Goal: Information Seeking & Learning: Learn about a topic

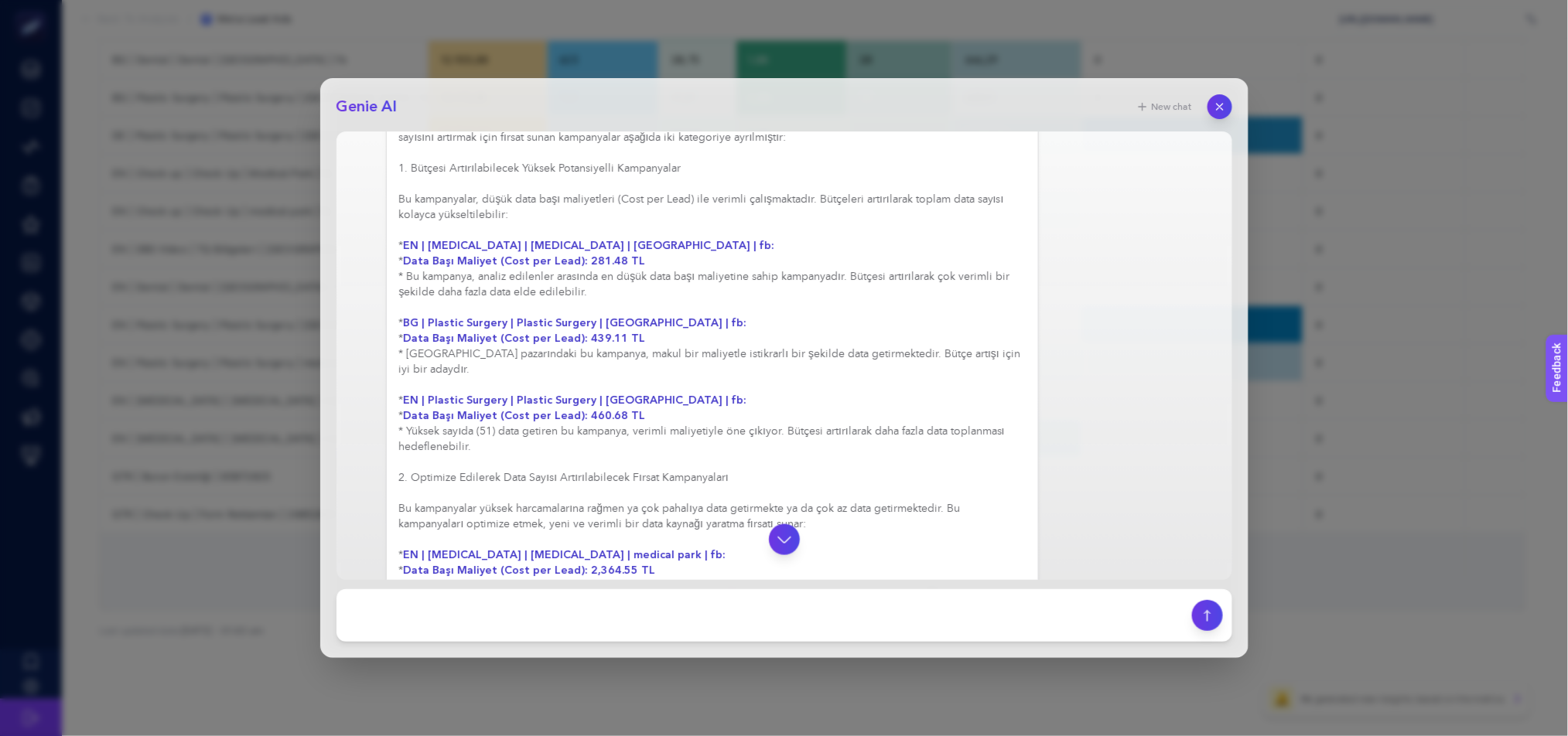
scroll to position [624, 0]
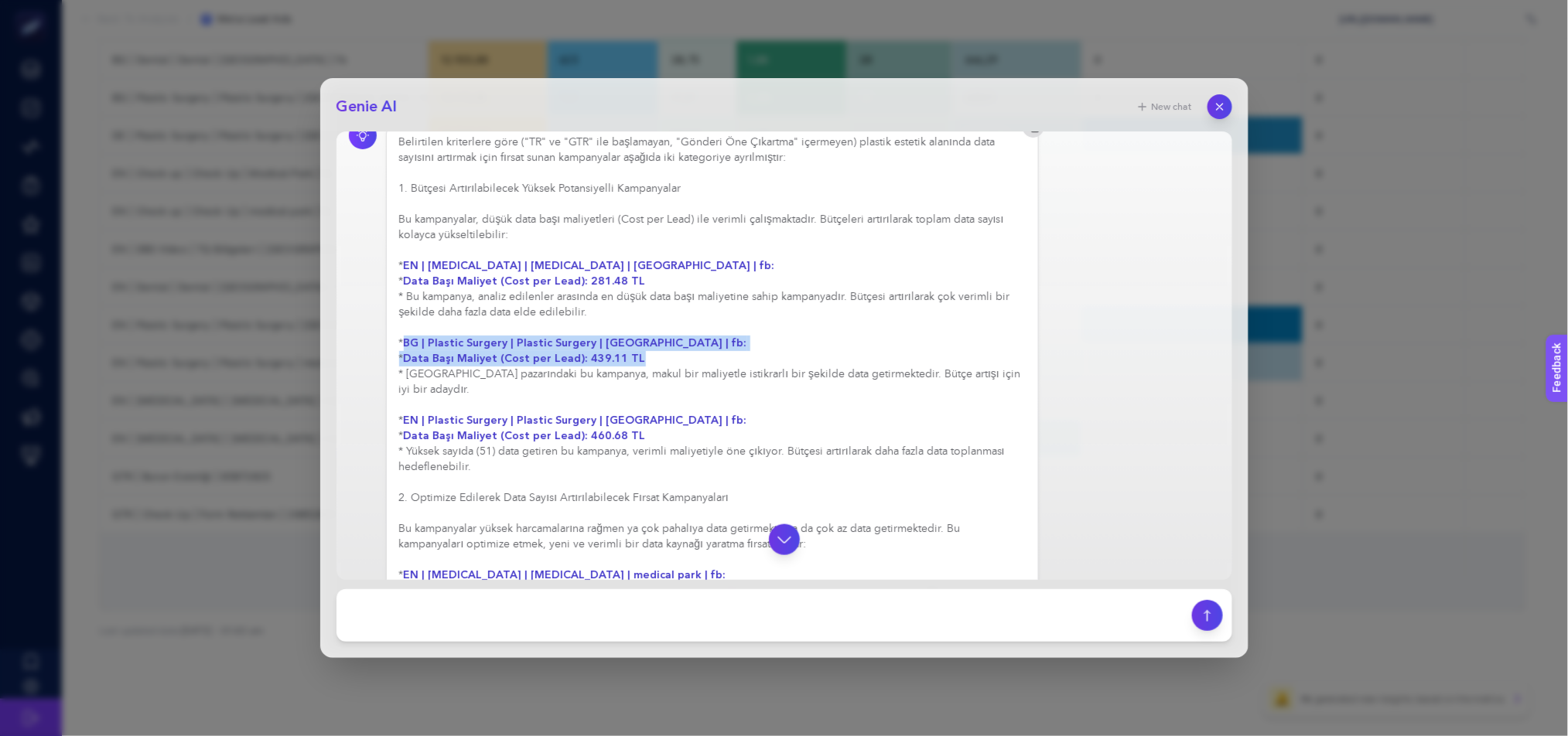
drag, startPoint x: 409, startPoint y: 351, endPoint x: 671, endPoint y: 368, distance: 262.6
click at [671, 368] on div "Belirtilen kriterlere göre ("TR" ve "GTR" ile başlamayan, "Gönderi Öne Çıkartma…" at bounding box center [712, 459] width 627 height 650
click at [644, 351] on strong "BG | Plastic Surgery | Plastic Surgery | [GEOGRAPHIC_DATA] | fb:" at bounding box center [575, 343] width 344 height 15
click at [1227, 103] on button "button" at bounding box center [1219, 106] width 25 height 25
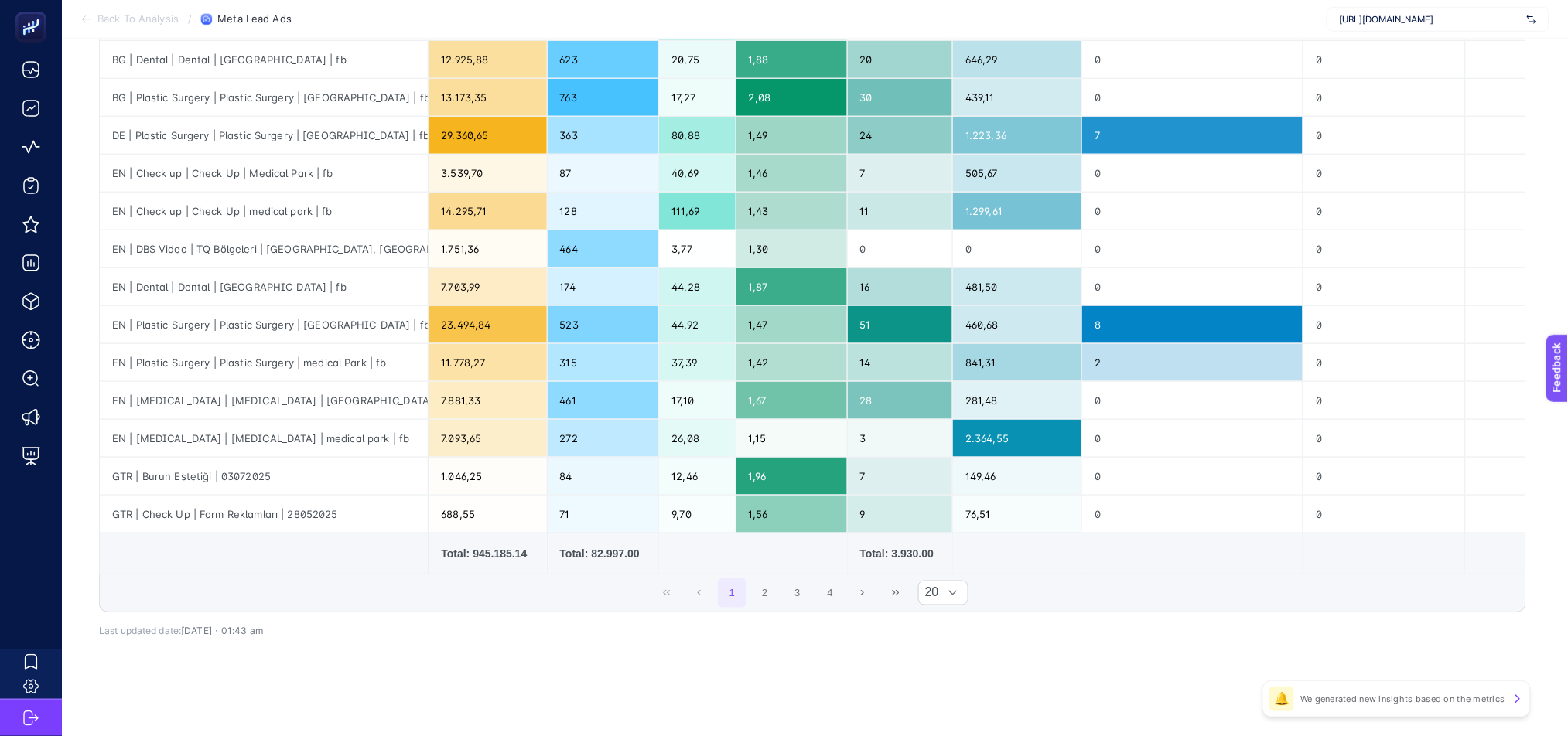
scroll to position [0, 0]
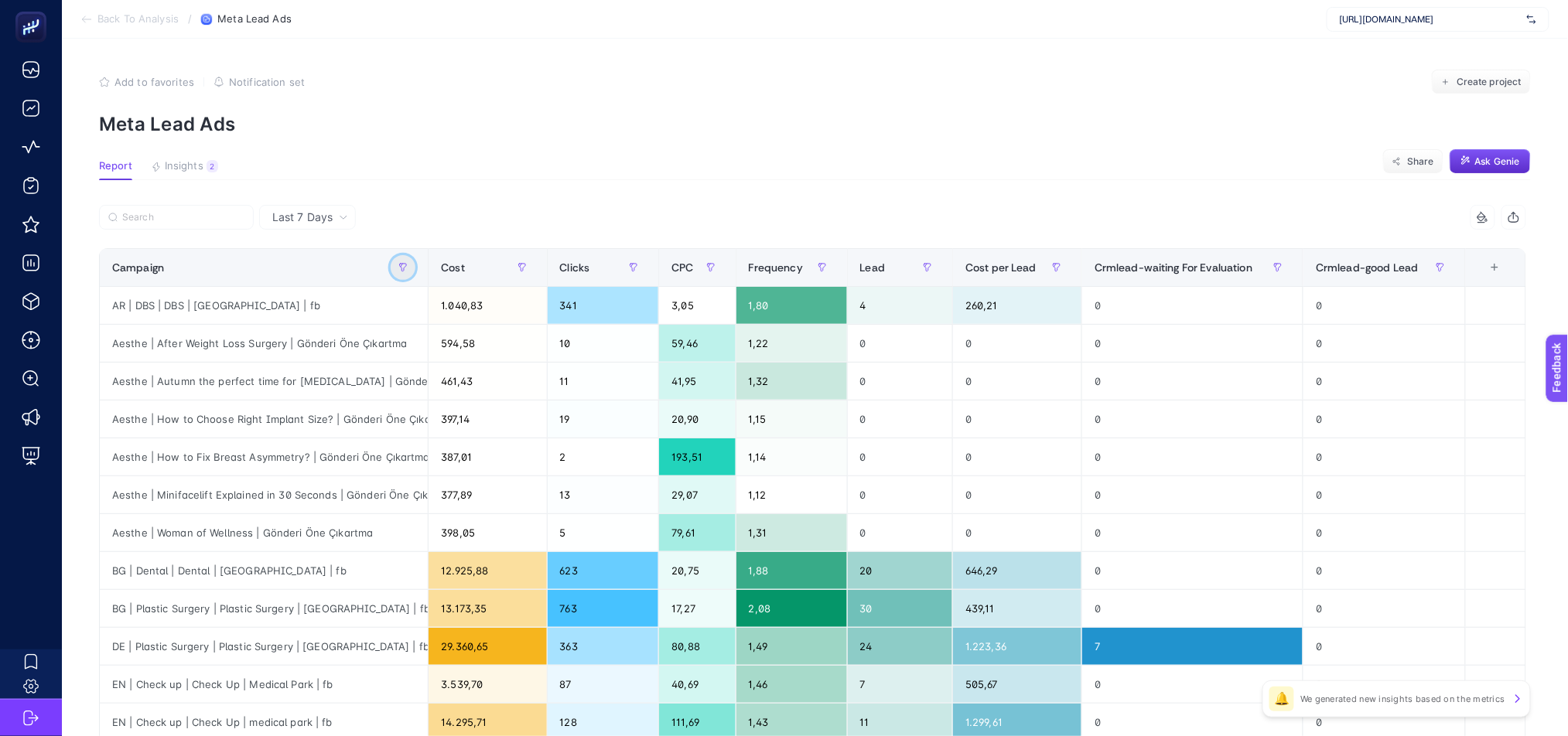
click at [406, 270] on icon "button" at bounding box center [402, 267] width 9 height 9
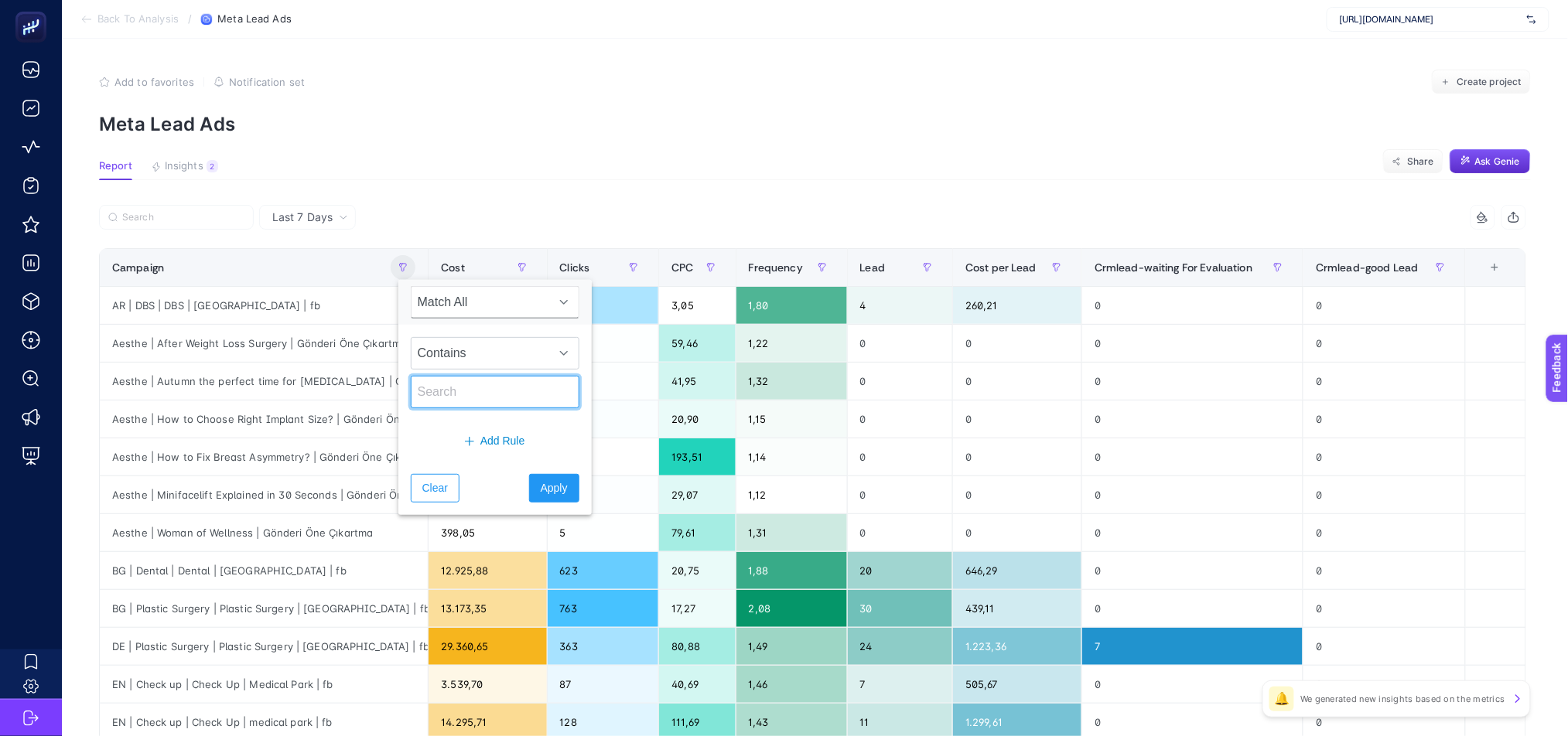
click at [494, 399] on input "text" at bounding box center [495, 391] width 169 height 33
type input "plas"
click at [542, 494] on span "Apply" at bounding box center [553, 488] width 27 height 16
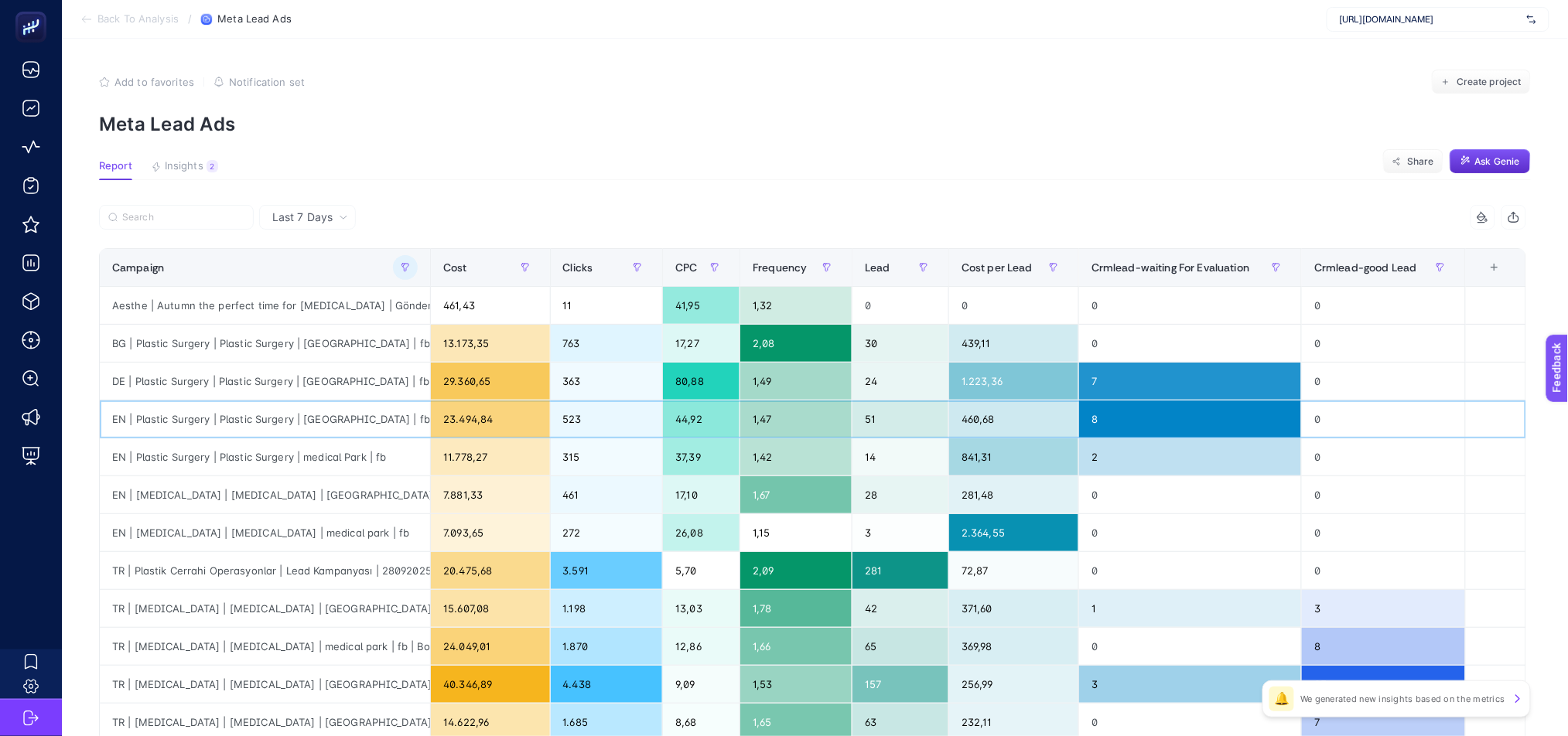
click at [355, 422] on div "EN | Plastic Surgery | Plastic Surgery | [GEOGRAPHIC_DATA] | fb" at bounding box center [264, 418] width 330 height 37
click at [1010, 261] on span "Cost per Lead" at bounding box center [998, 267] width 72 height 12
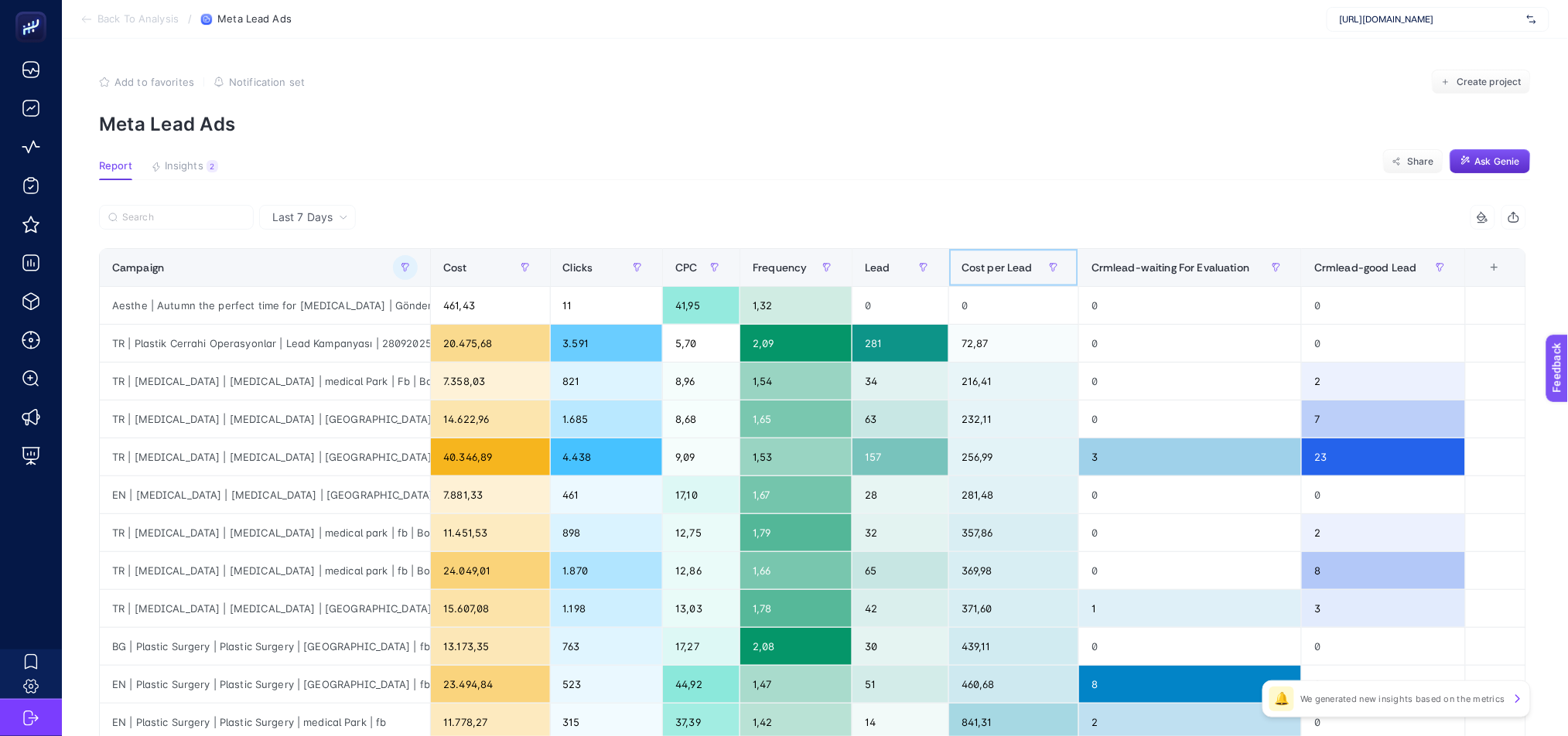
click at [1010, 261] on span "Cost per Lead" at bounding box center [998, 267] width 72 height 12
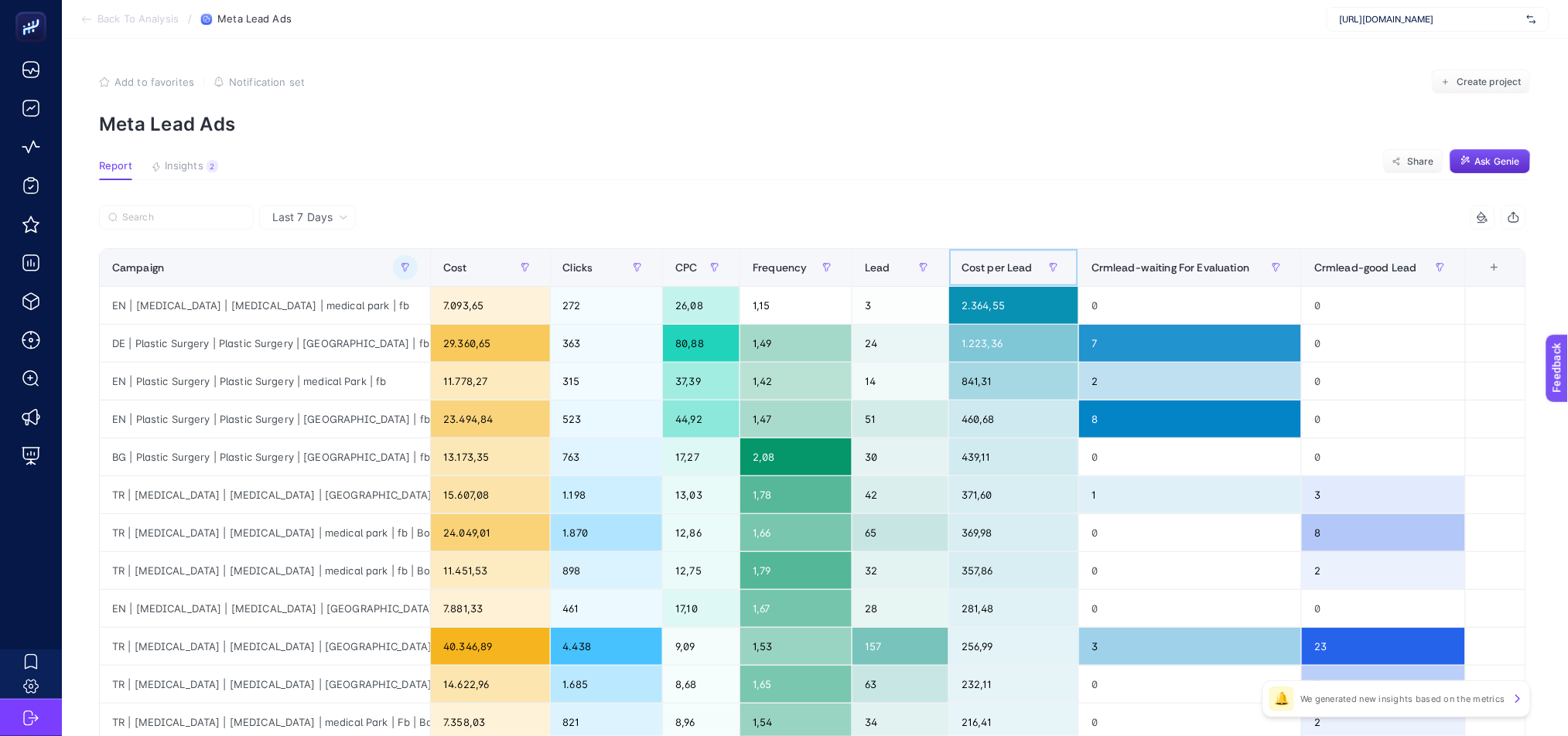
click at [1006, 267] on span "Cost per Lead" at bounding box center [998, 267] width 72 height 12
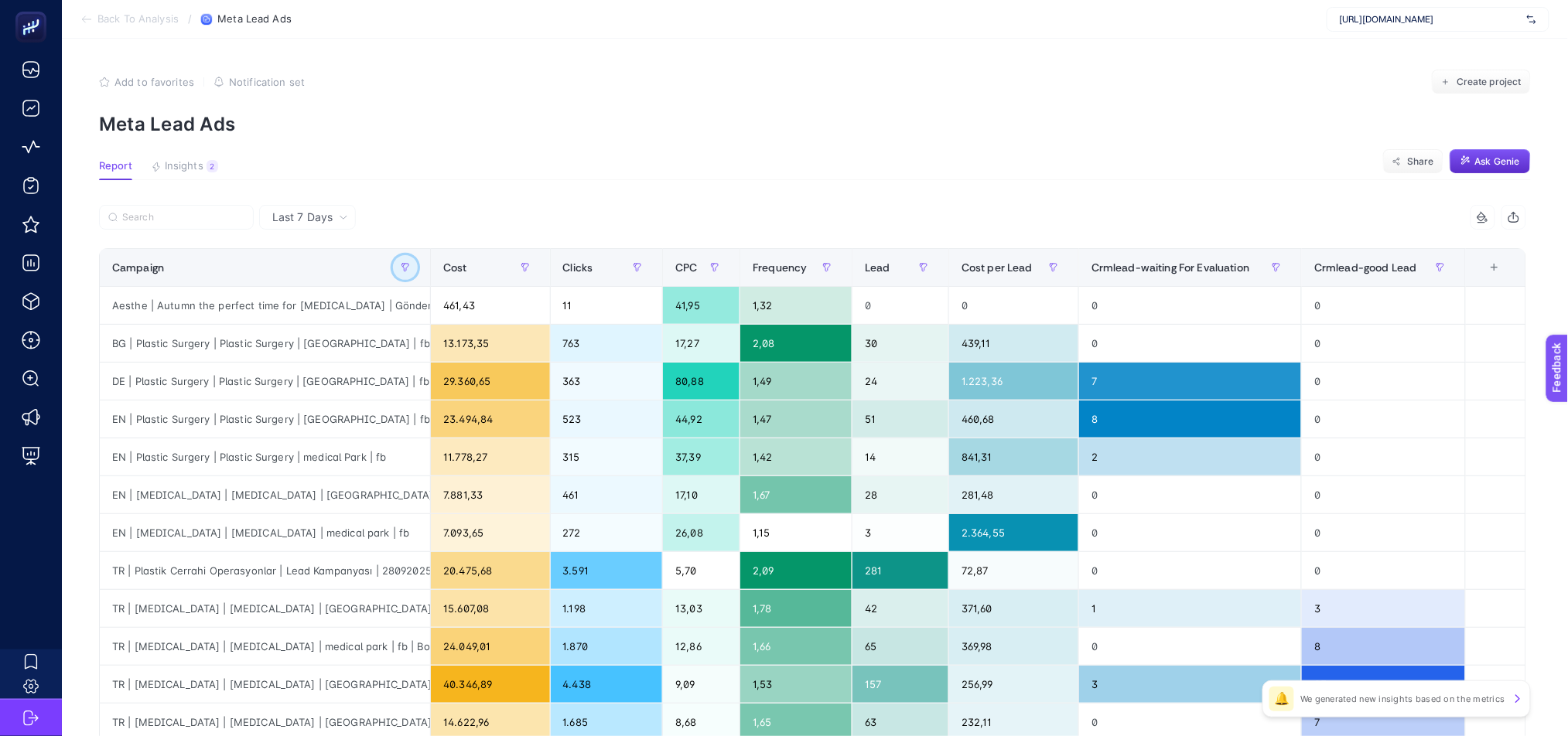
click at [410, 270] on icon "button" at bounding box center [404, 267] width 9 height 9
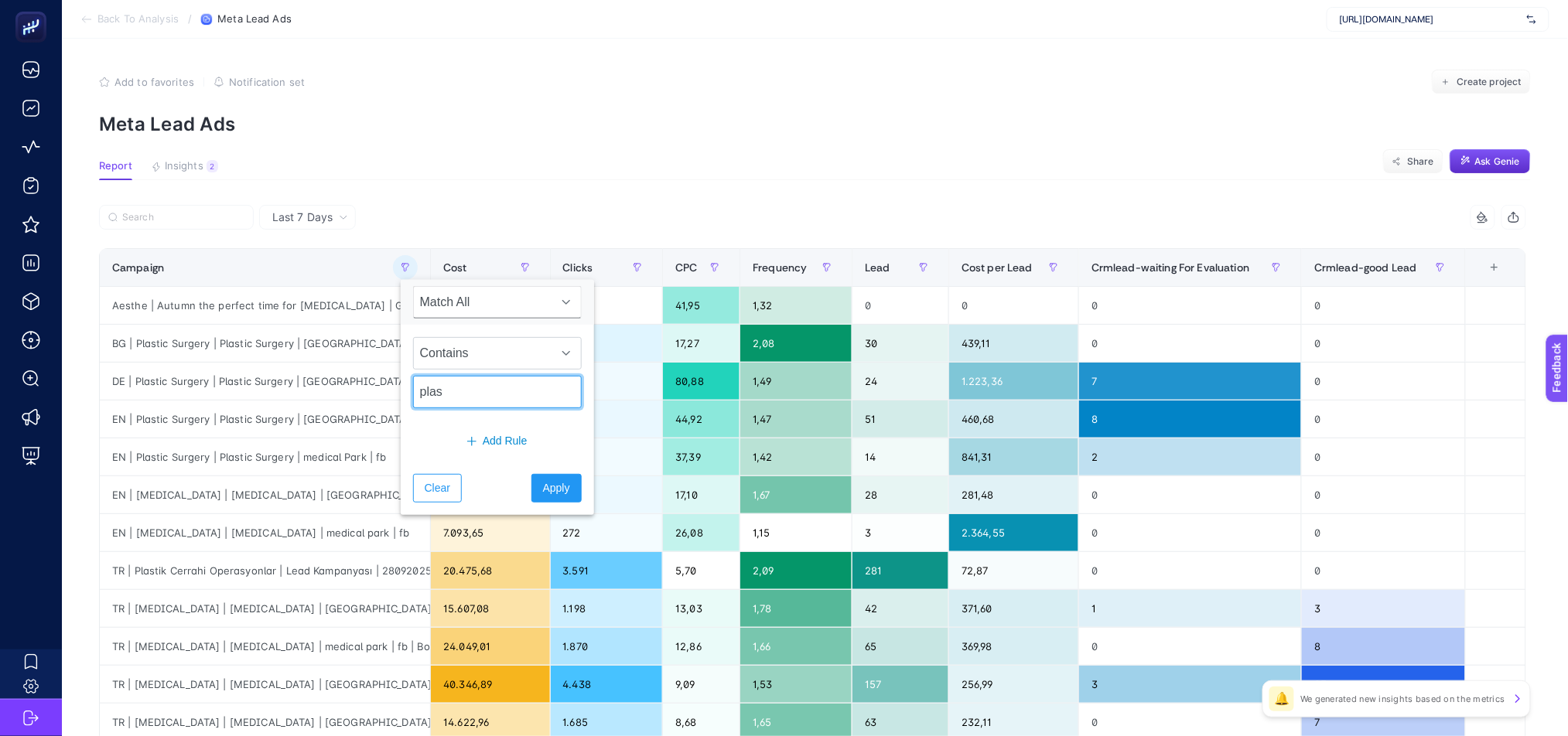
click at [444, 392] on input "plas" at bounding box center [498, 391] width 169 height 33
type input "plastic"
click at [547, 490] on span "Apply" at bounding box center [555, 488] width 27 height 16
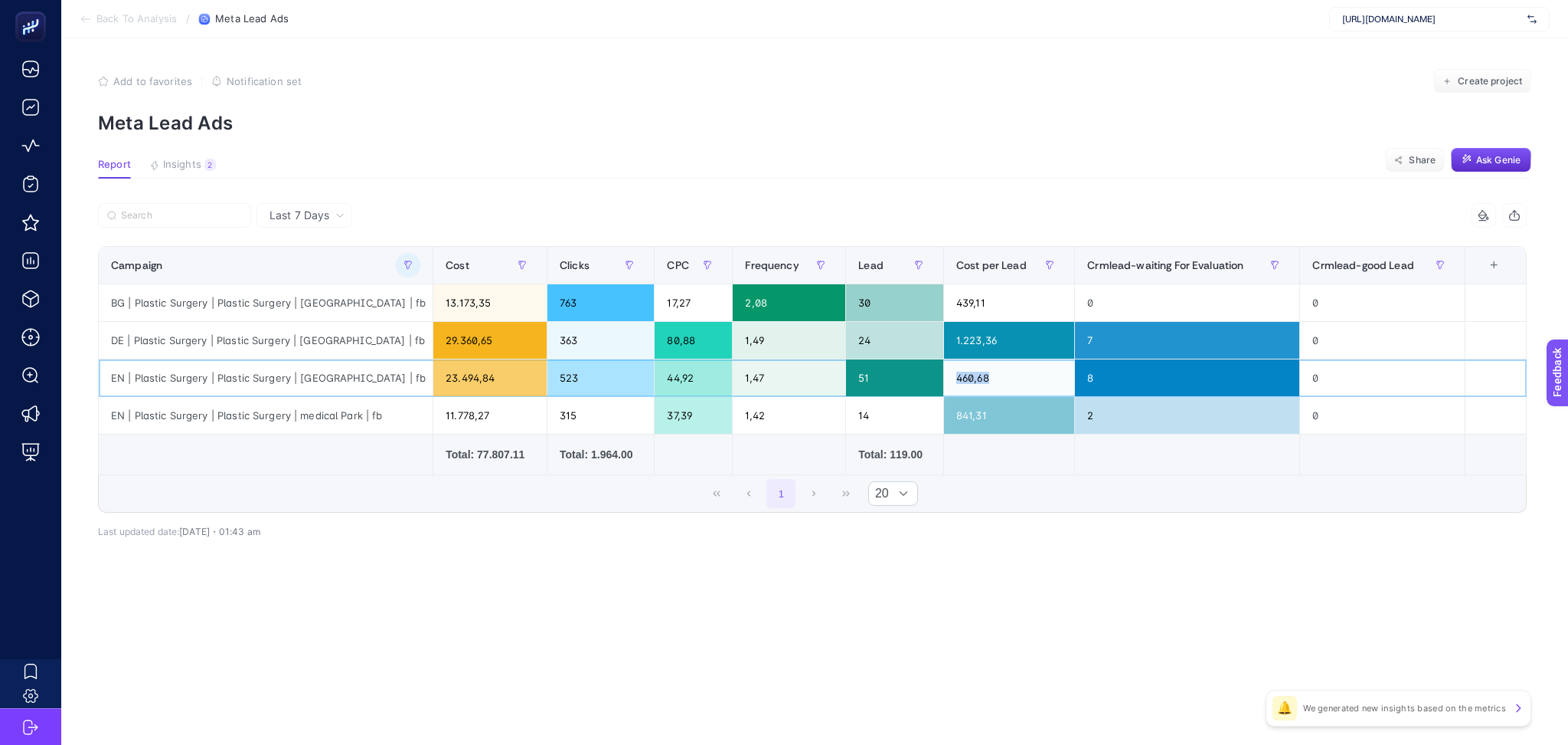
drag, startPoint x: 944, startPoint y: 375, endPoint x: 994, endPoint y: 378, distance: 50.1
click at [994, 378] on div "460,68" at bounding box center [1009, 377] width 130 height 36
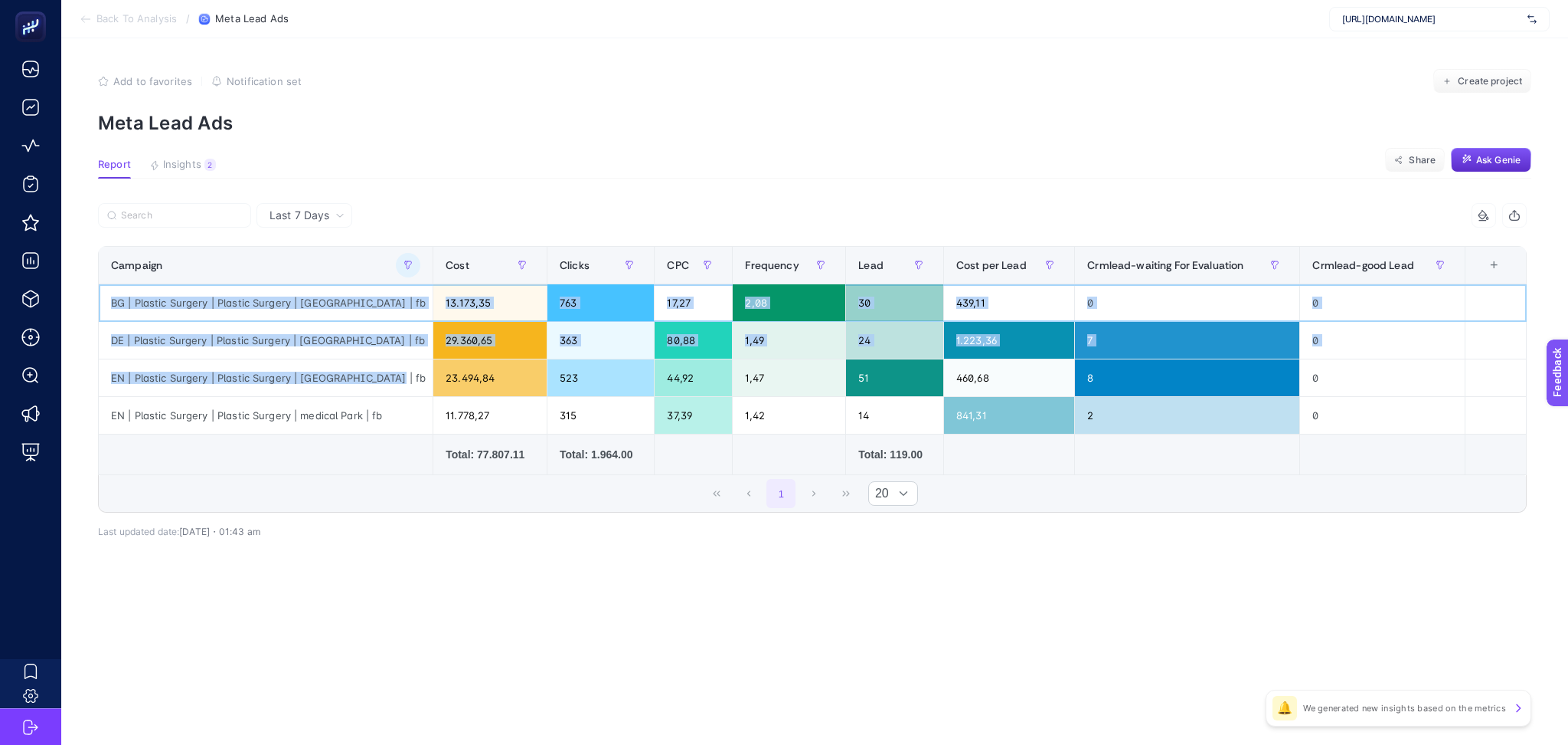
drag, startPoint x: 111, startPoint y: 300, endPoint x: 382, endPoint y: 372, distance: 280.4
click at [382, 372] on tbody "BG | Plastic Surgery | Plastic Surgery | [GEOGRAPHIC_DATA] | fb 13.173,35 763 1…" at bounding box center [813, 359] width 1428 height 151
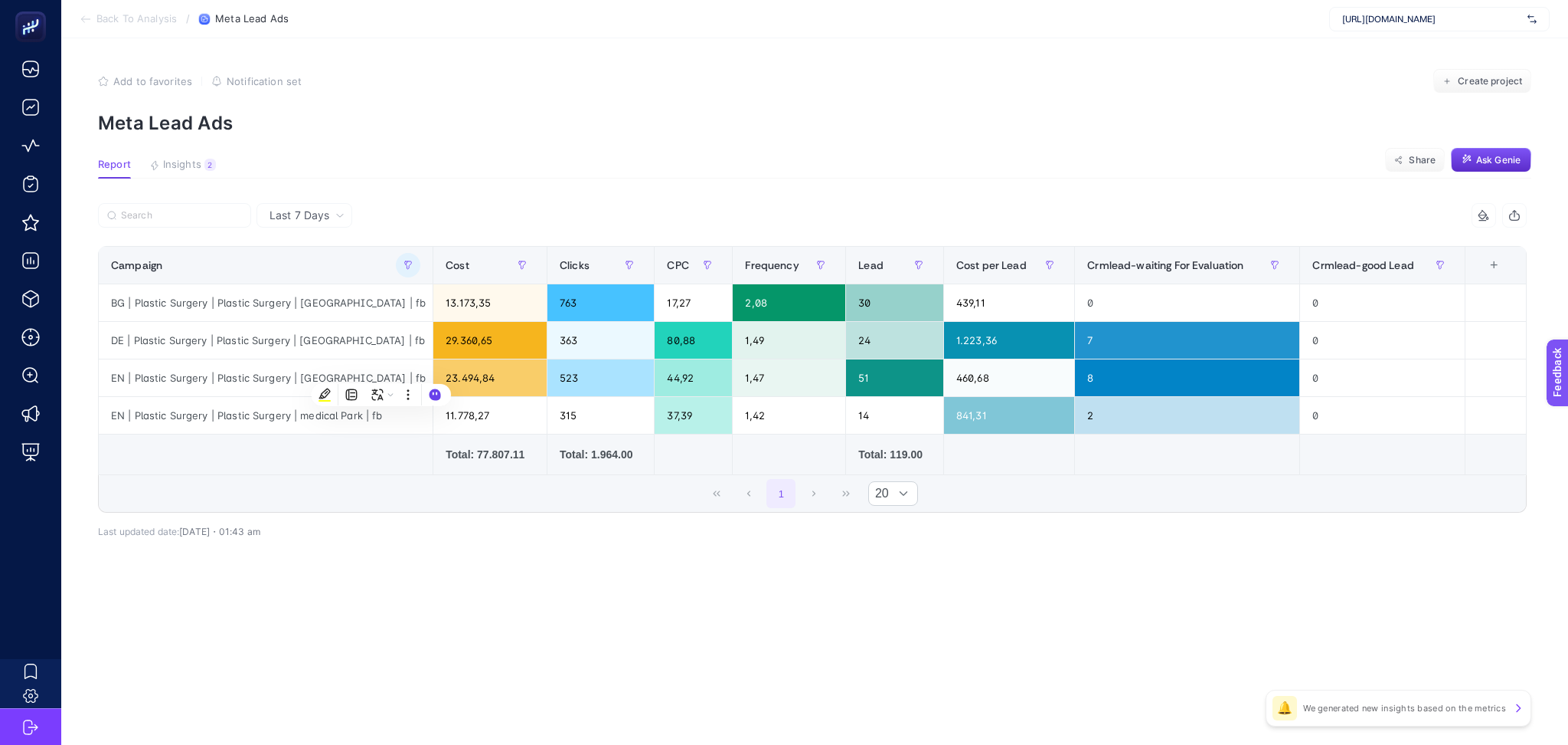
click at [892, 538] on div "8 items selected Campaign Cost Clicks CPC Frequency Lead Cost per Lead Crmlead-…" at bounding box center [813, 391] width 1428 height 328
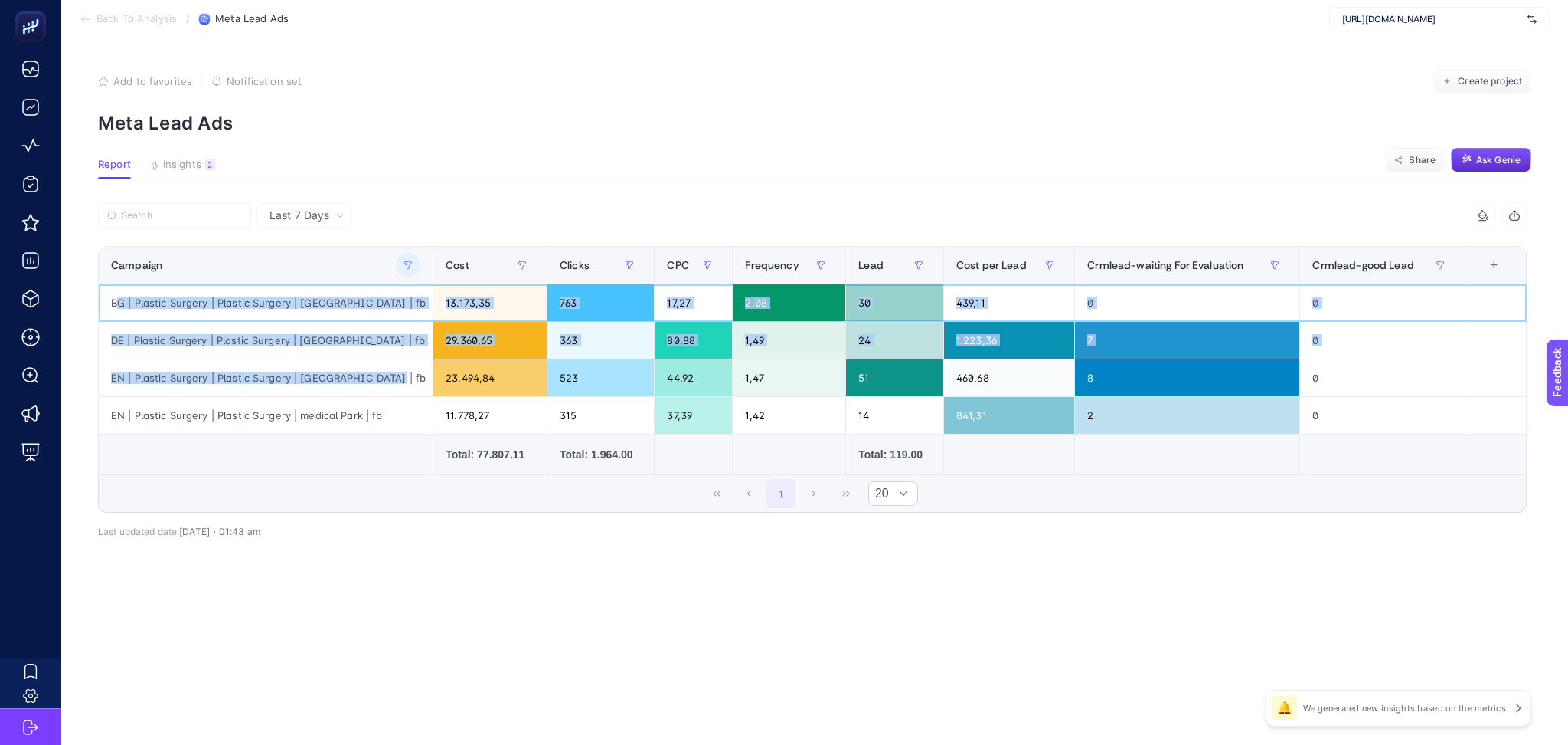
drag, startPoint x: 116, startPoint y: 299, endPoint x: 399, endPoint y: 379, distance: 294.1
click at [399, 379] on tbody "BG | Plastic Surgery | Plastic Surgery | [GEOGRAPHIC_DATA] | fb 13.173,35 763 1…" at bounding box center [813, 359] width 1428 height 151
click at [137, 305] on div "BG | Plastic Surgery | Plastic Surgery | [GEOGRAPHIC_DATA] | fb" at bounding box center [265, 302] width 333 height 36
drag, startPoint x: 113, startPoint y: 302, endPoint x: 393, endPoint y: 379, distance: 290.4
click at [393, 379] on tbody "BG | Plastic Surgery | Plastic Surgery | [GEOGRAPHIC_DATA] | fb 13.173,35 763 1…" at bounding box center [813, 359] width 1428 height 151
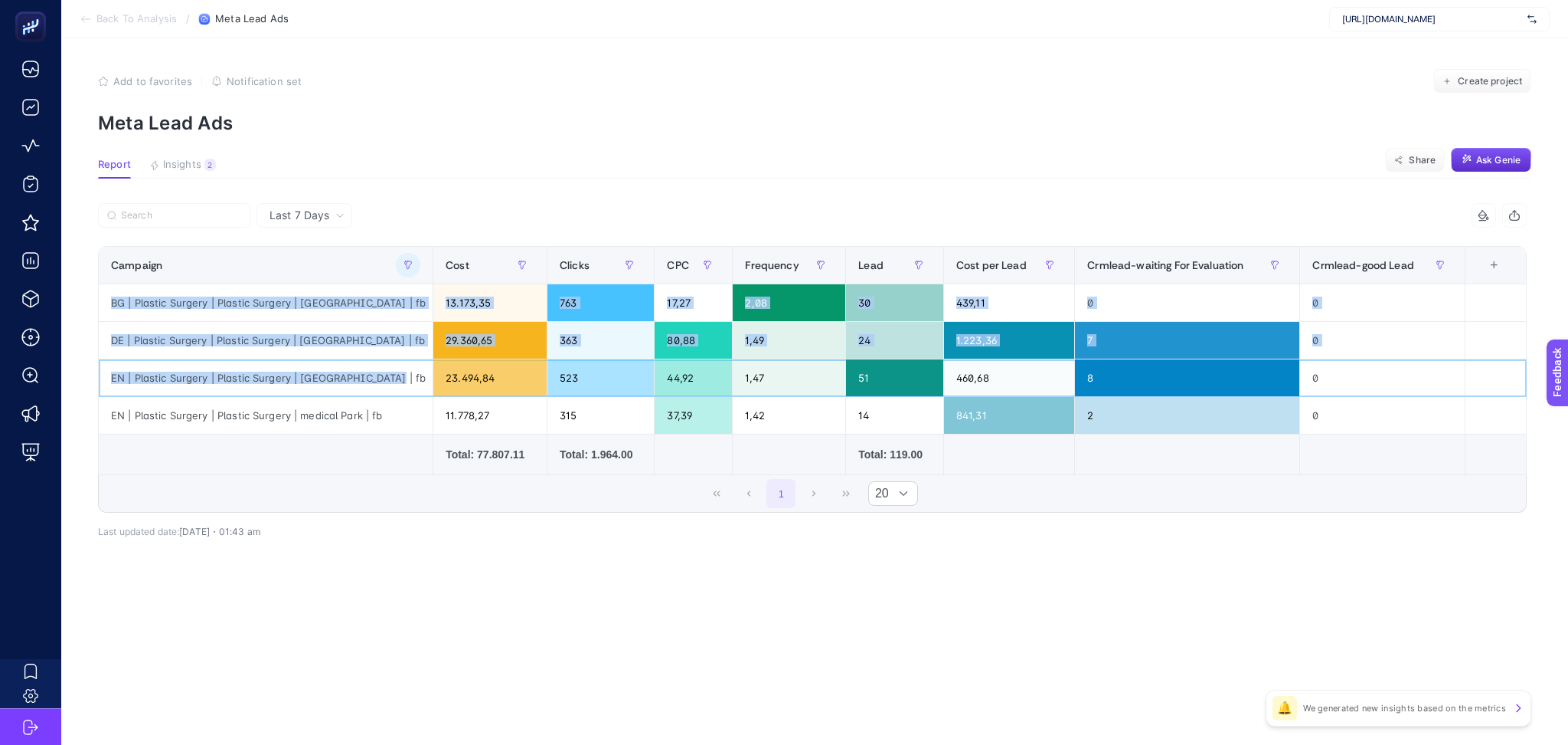
click at [368, 369] on div "EN | Plastic Surgery | Plastic Surgery | [GEOGRAPHIC_DATA] | fb" at bounding box center [265, 377] width 333 height 36
drag, startPoint x: 391, startPoint y: 382, endPoint x: 106, endPoint y: 302, distance: 296.0
click at [106, 302] on tbody "BG | Plastic Surgery | Plastic Surgery | [GEOGRAPHIC_DATA] | fb 13.173,35 763 1…" at bounding box center [813, 359] width 1428 height 151
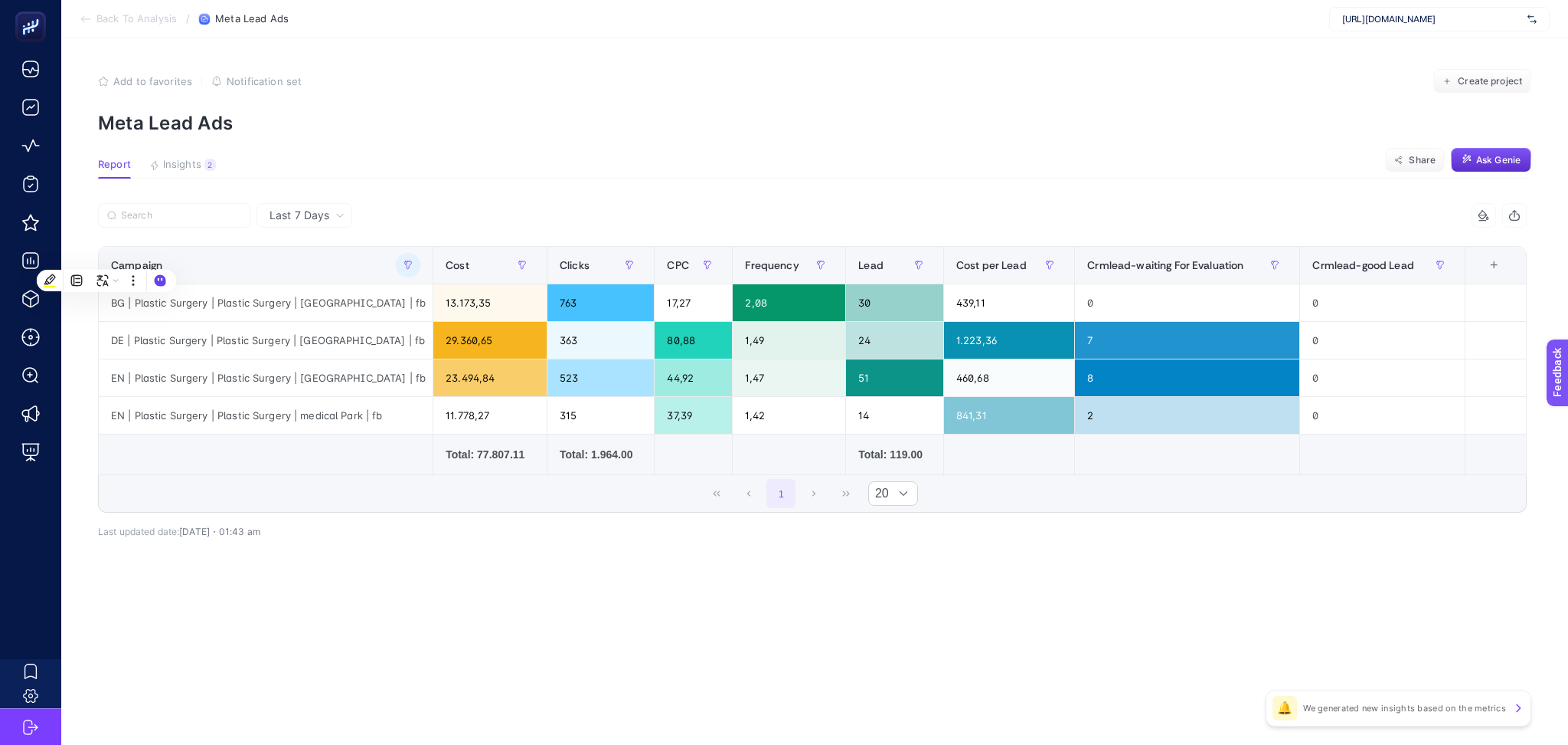
click at [470, 608] on article "Add to favorites false Notification set Create project Meta Lead Ads Report Ins…" at bounding box center [814, 392] width 1507 height 707
click at [396, 265] on button "button" at bounding box center [407, 265] width 25 height 25
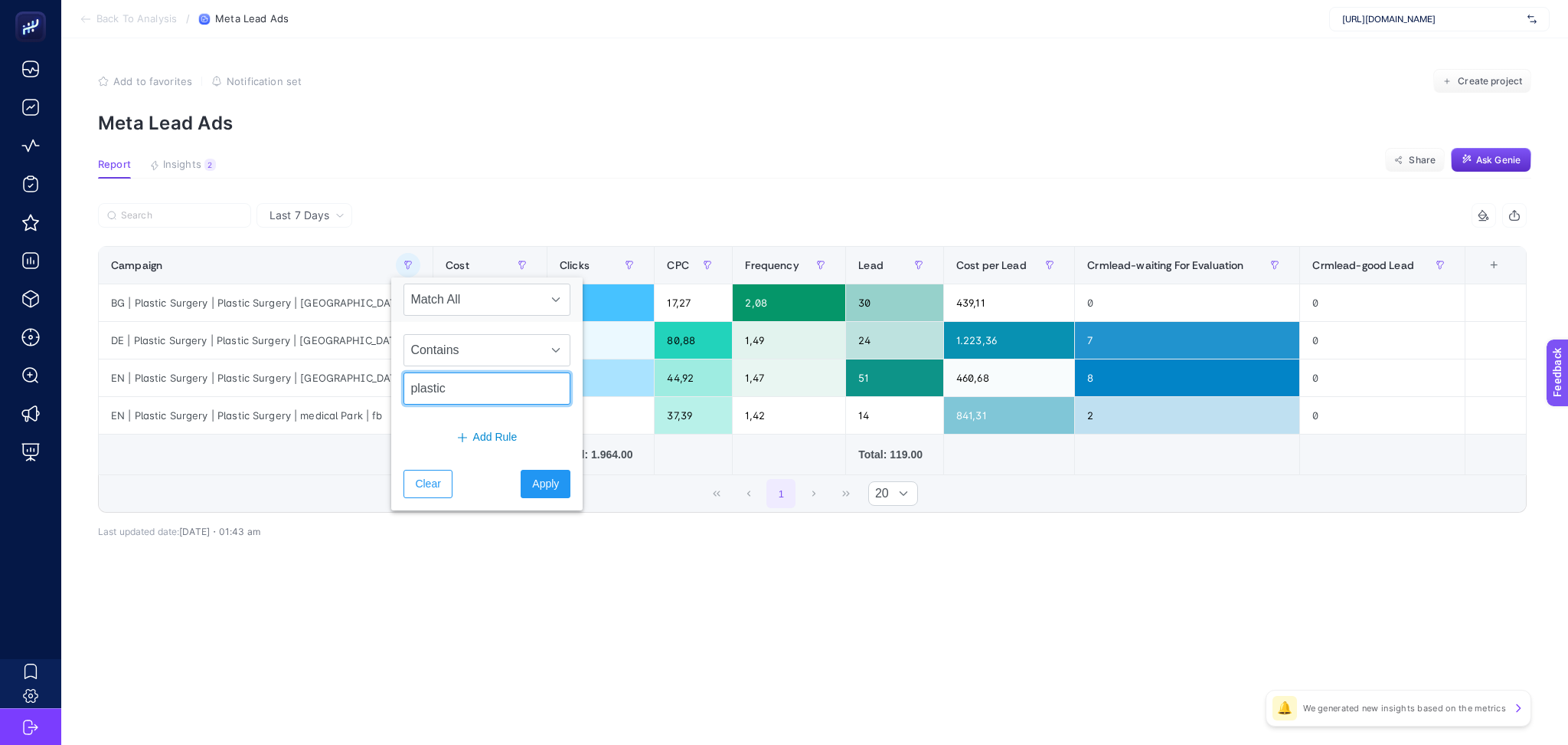
drag, startPoint x: 452, startPoint y: 393, endPoint x: 362, endPoint y: 393, distance: 90.0
click at [362, 393] on body "Back To Analysis / Meta Lead Ads [URL][DOMAIN_NAME] Add to favorites false Noti…" at bounding box center [784, 372] width 1568 height 745
type input "EN"
click at [530, 494] on button "Apply" at bounding box center [545, 483] width 50 height 29
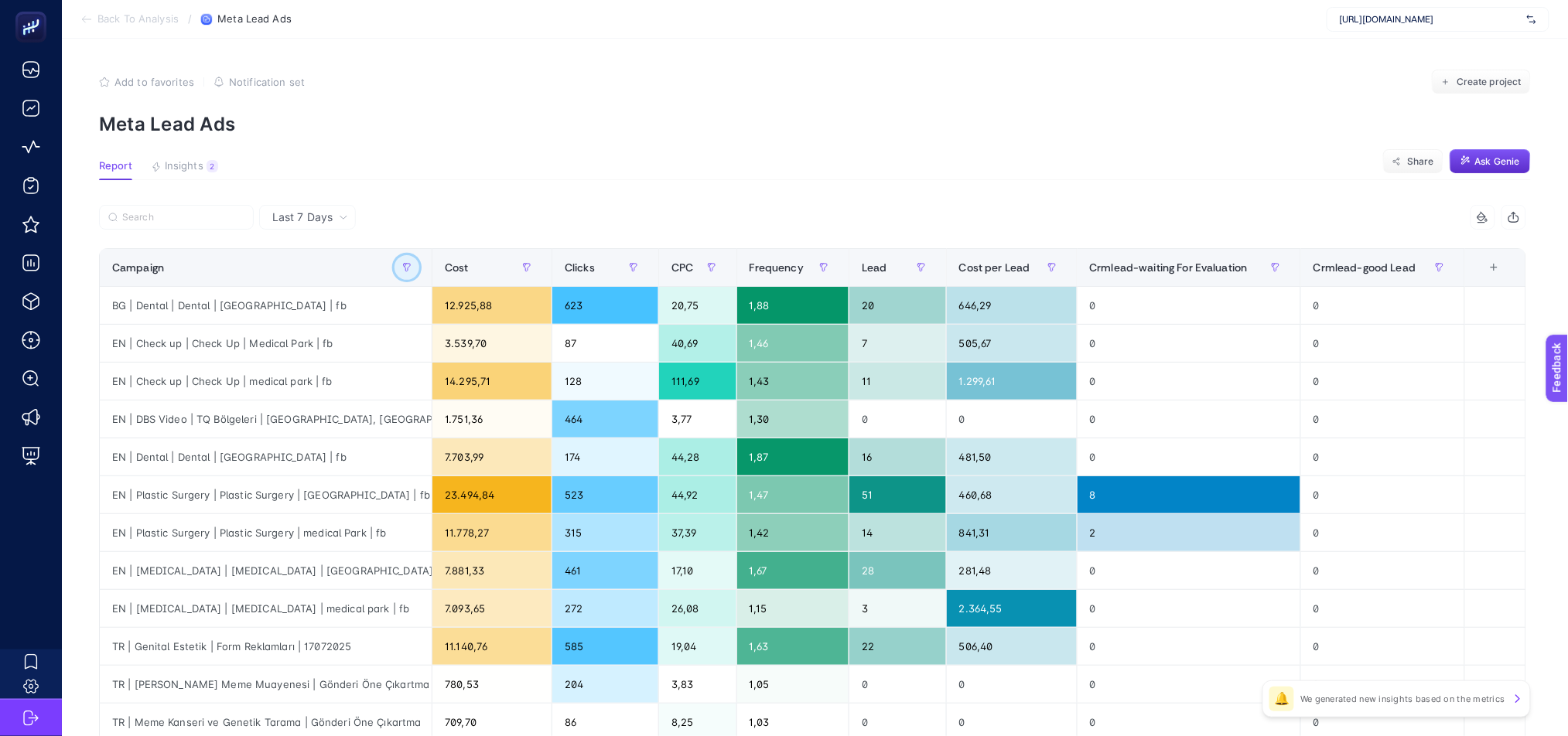
click at [411, 269] on icon "button" at bounding box center [406, 267] width 9 height 9
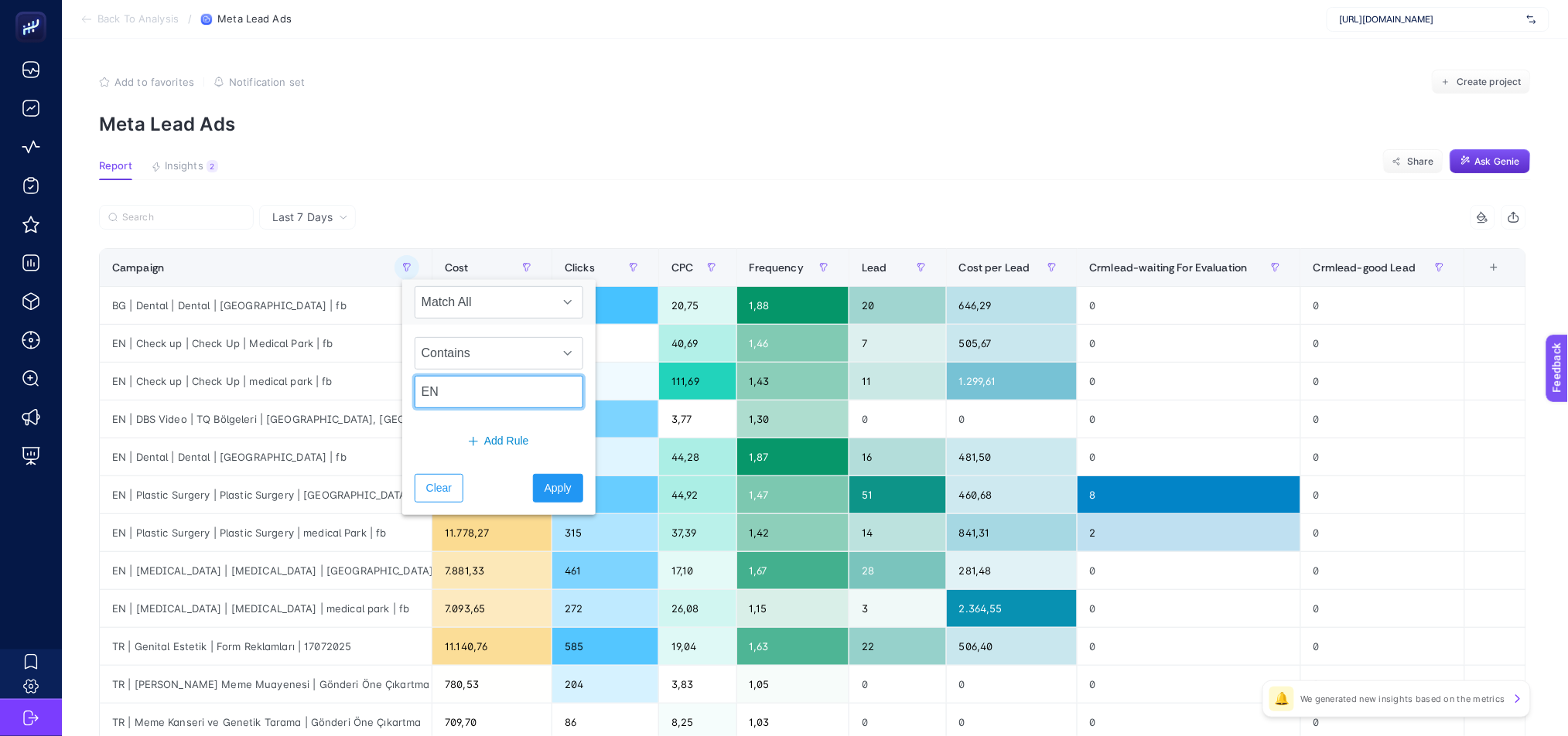
click at [496, 393] on input "EN" at bounding box center [499, 391] width 169 height 33
click at [496, 392] on input "EN" at bounding box center [499, 391] width 169 height 33
type input "BG"
click at [560, 494] on button "Apply" at bounding box center [557, 488] width 51 height 29
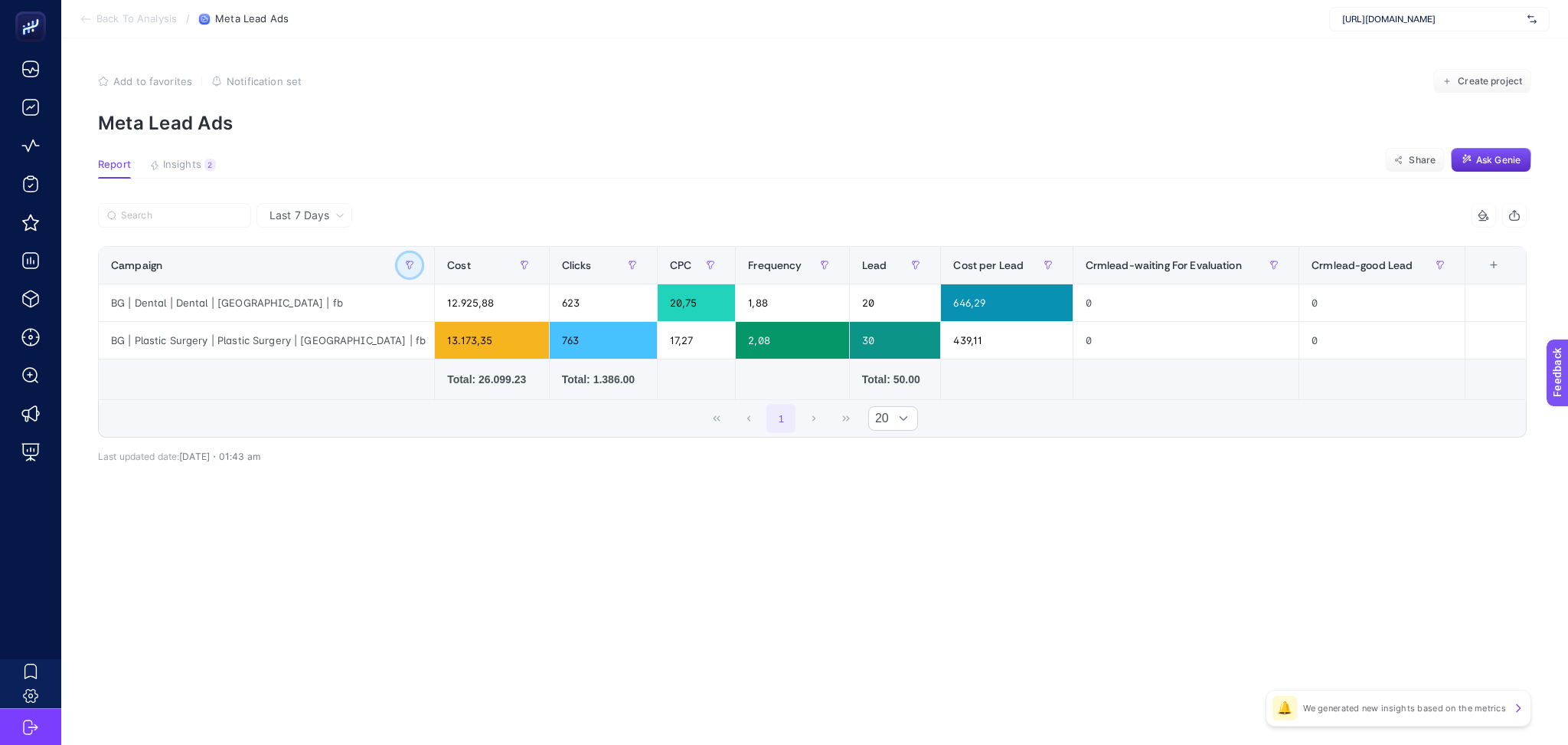
click at [405, 268] on icon "button" at bounding box center [409, 265] width 9 height 9
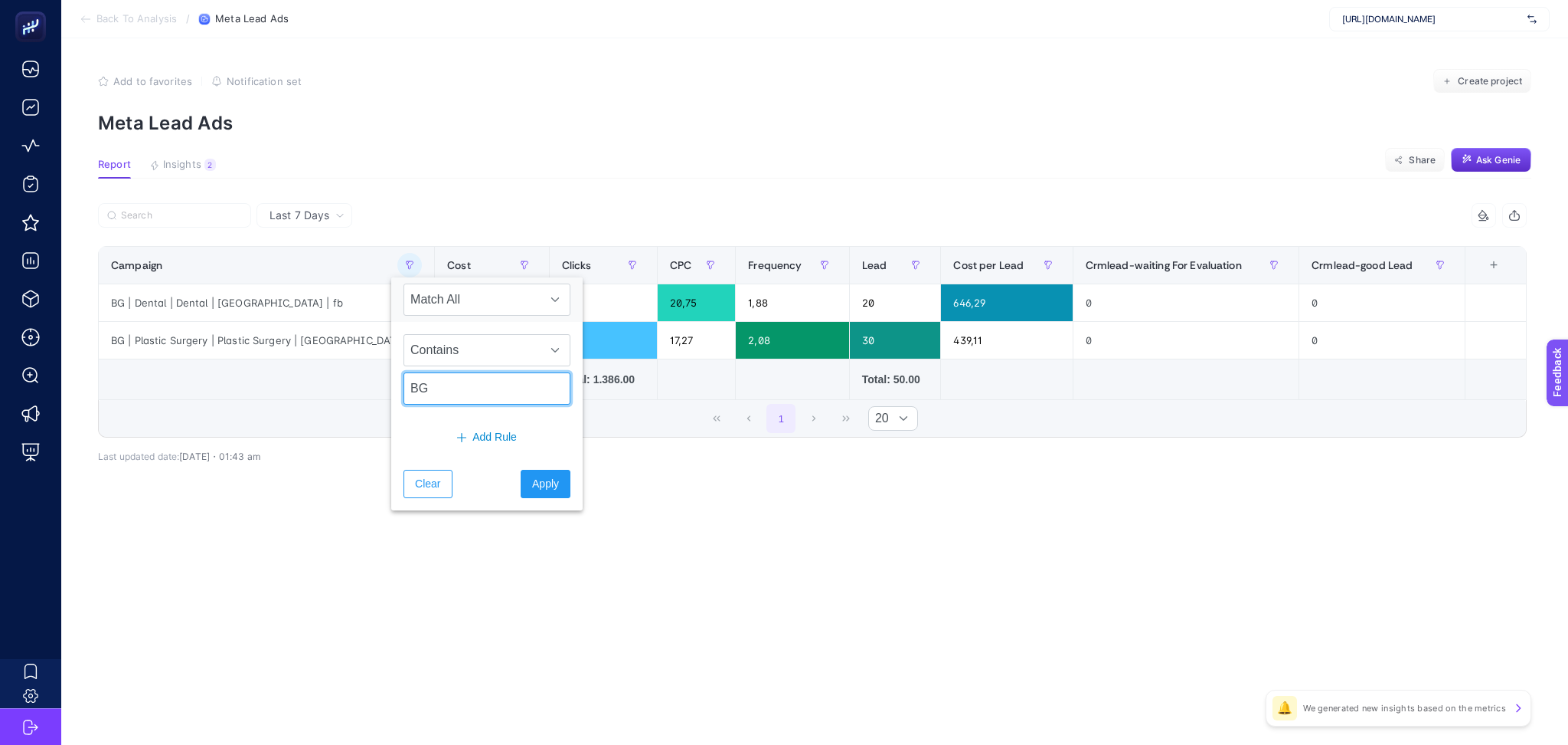
click at [434, 393] on input "BG" at bounding box center [487, 388] width 167 height 32
type input "EN"
click at [532, 490] on span "Apply" at bounding box center [545, 483] width 27 height 16
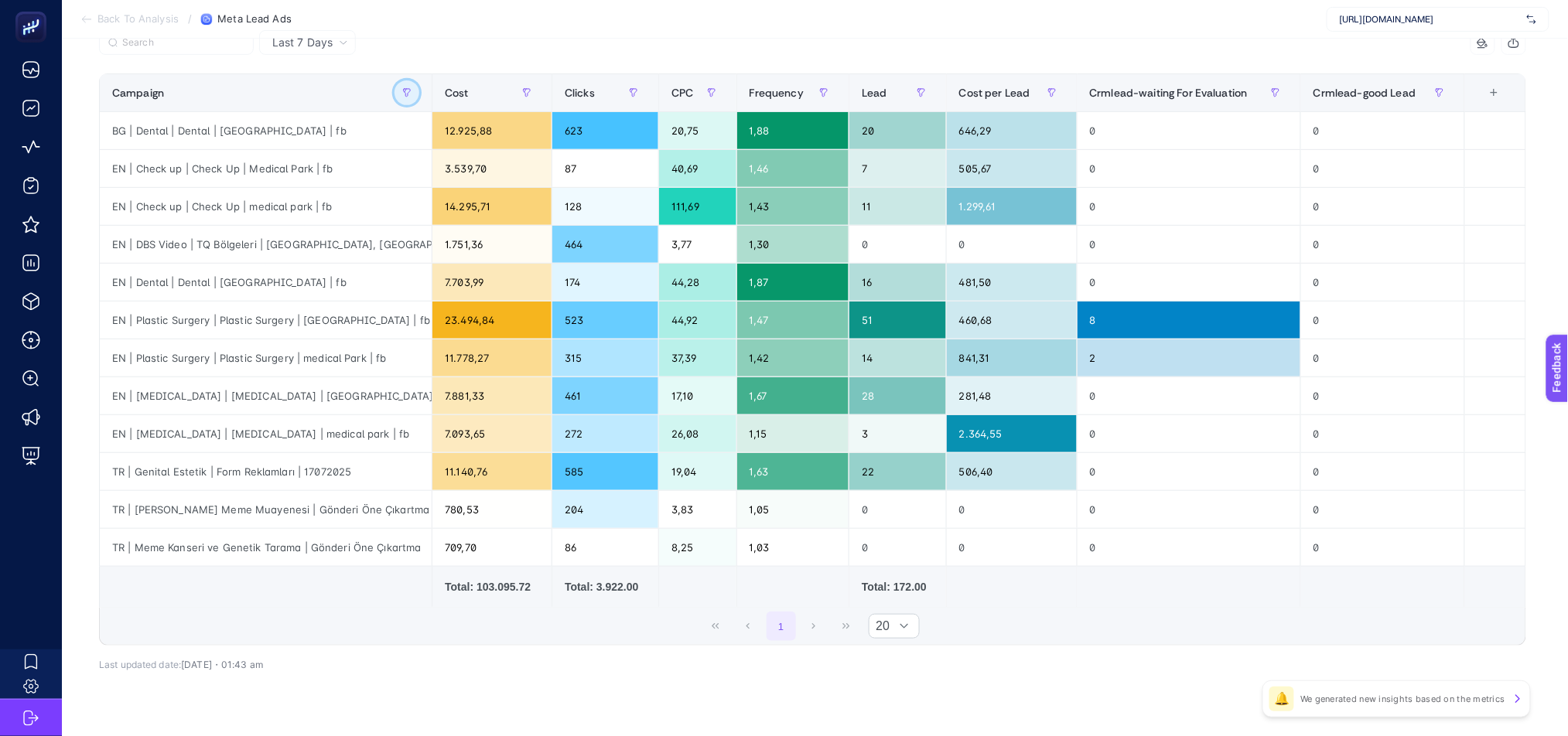
scroll to position [208, 0]
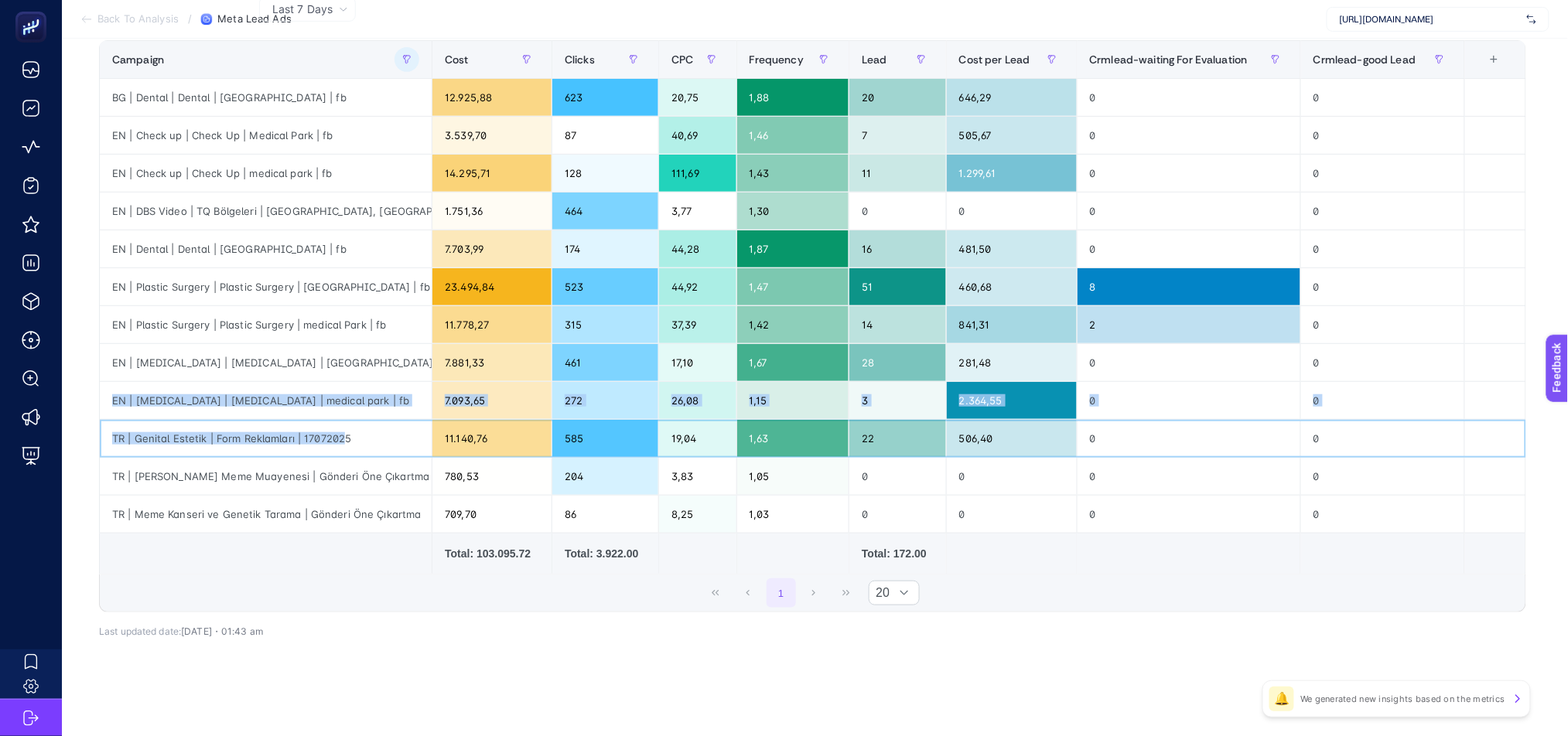
drag, startPoint x: 341, startPoint y: 432, endPoint x: 104, endPoint y: 414, distance: 237.7
click at [104, 414] on tbody "BG | Dental | Dental | [GEOGRAPHIC_DATA] | fb 12.925,88 623 20,75 1,88 20 646,2…" at bounding box center [812, 306] width 1426 height 455
click at [337, 434] on div "TR | Genital Estetik | Form Reklamları | 17072025" at bounding box center [265, 438] width 332 height 37
drag, startPoint x: 359, startPoint y: 445, endPoint x: 106, endPoint y: 417, distance: 254.5
click at [106, 417] on tbody "BG | Dental | Dental | [GEOGRAPHIC_DATA] | fb 12.925,88 623 20,75 1,88 20 646,2…" at bounding box center [812, 306] width 1426 height 455
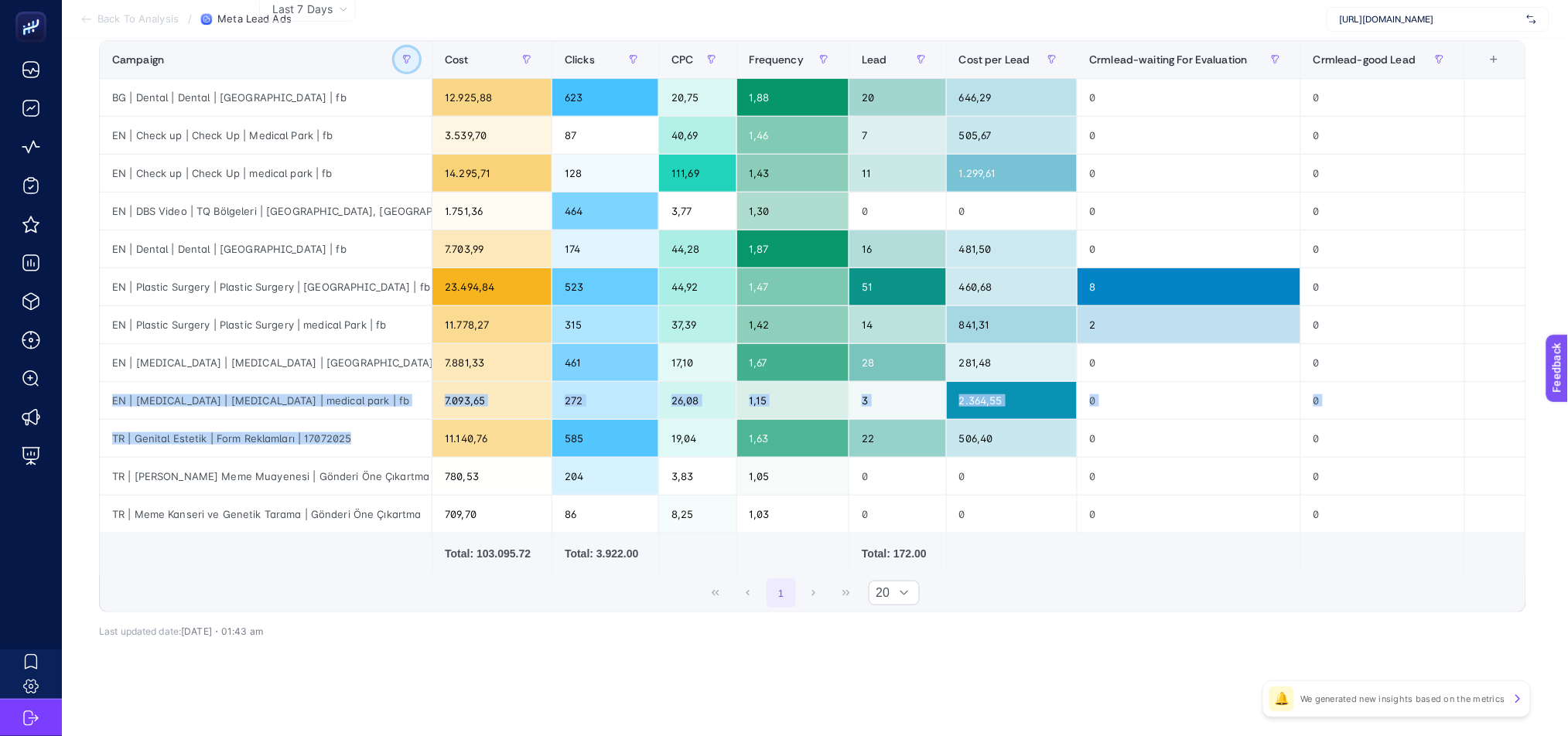
click at [410, 62] on icon "button" at bounding box center [406, 60] width 7 height 8
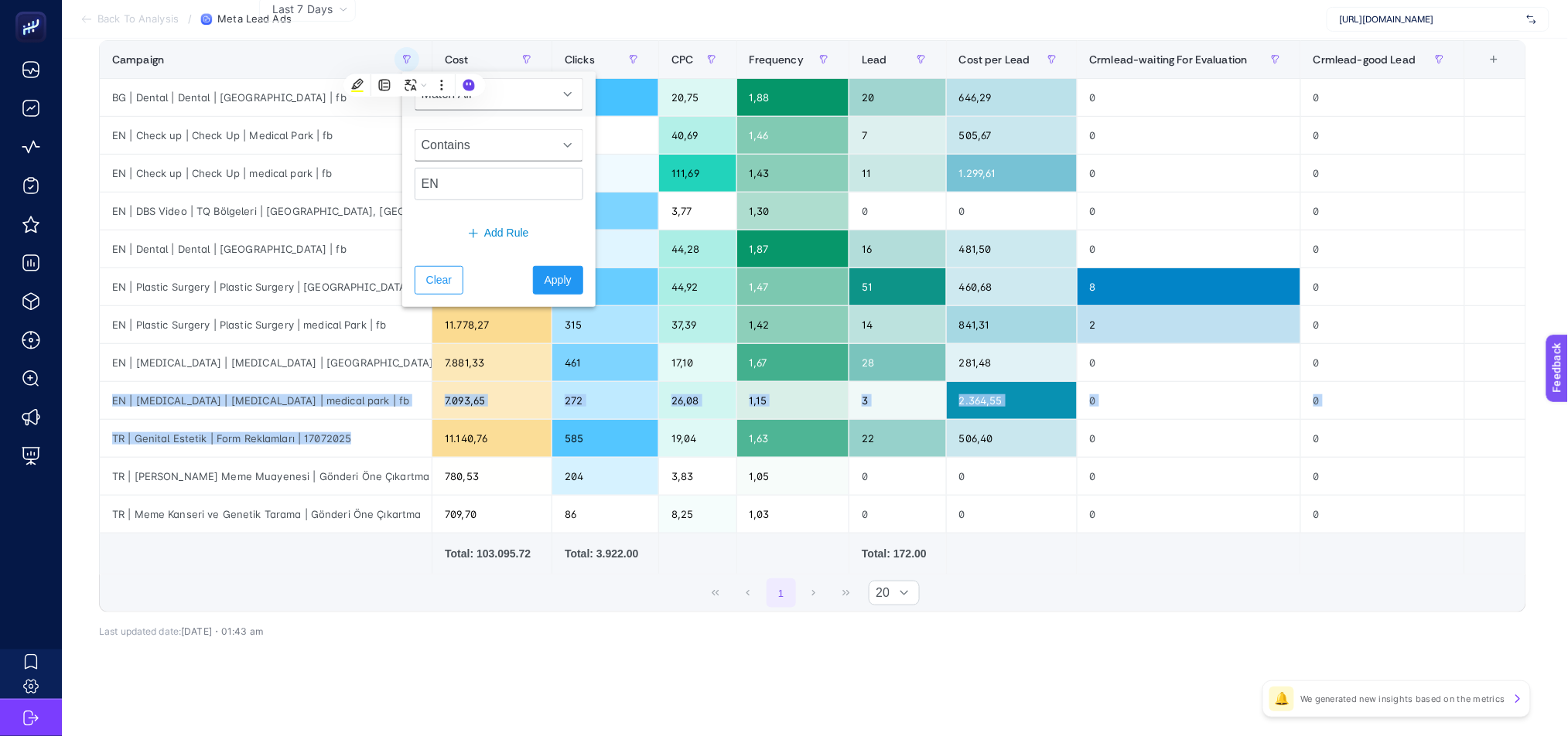
drag, startPoint x: 495, startPoint y: 141, endPoint x: 505, endPoint y: 148, distance: 12.2
click at [498, 141] on span "Contains" at bounding box center [484, 145] width 138 height 31
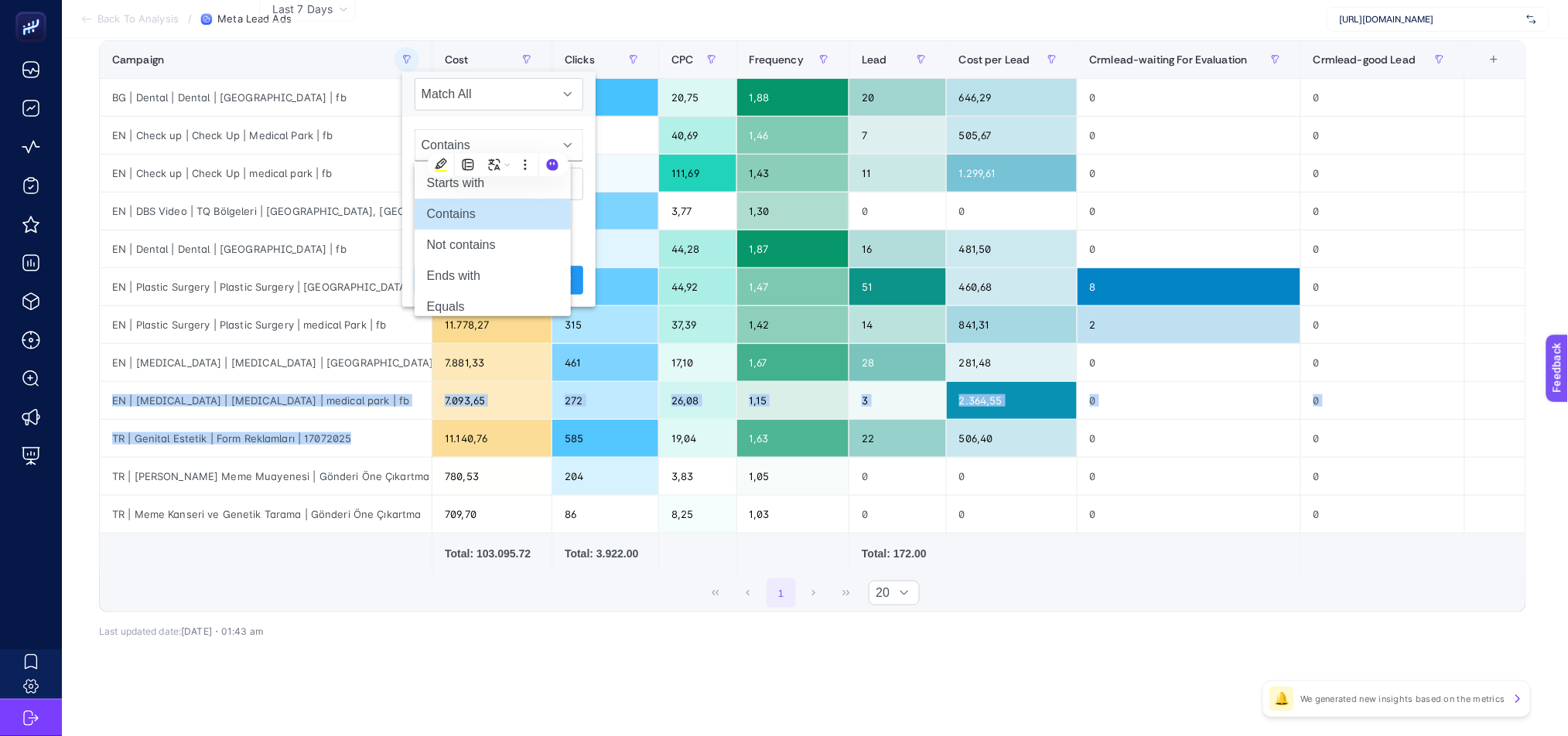
scroll to position [208, 10]
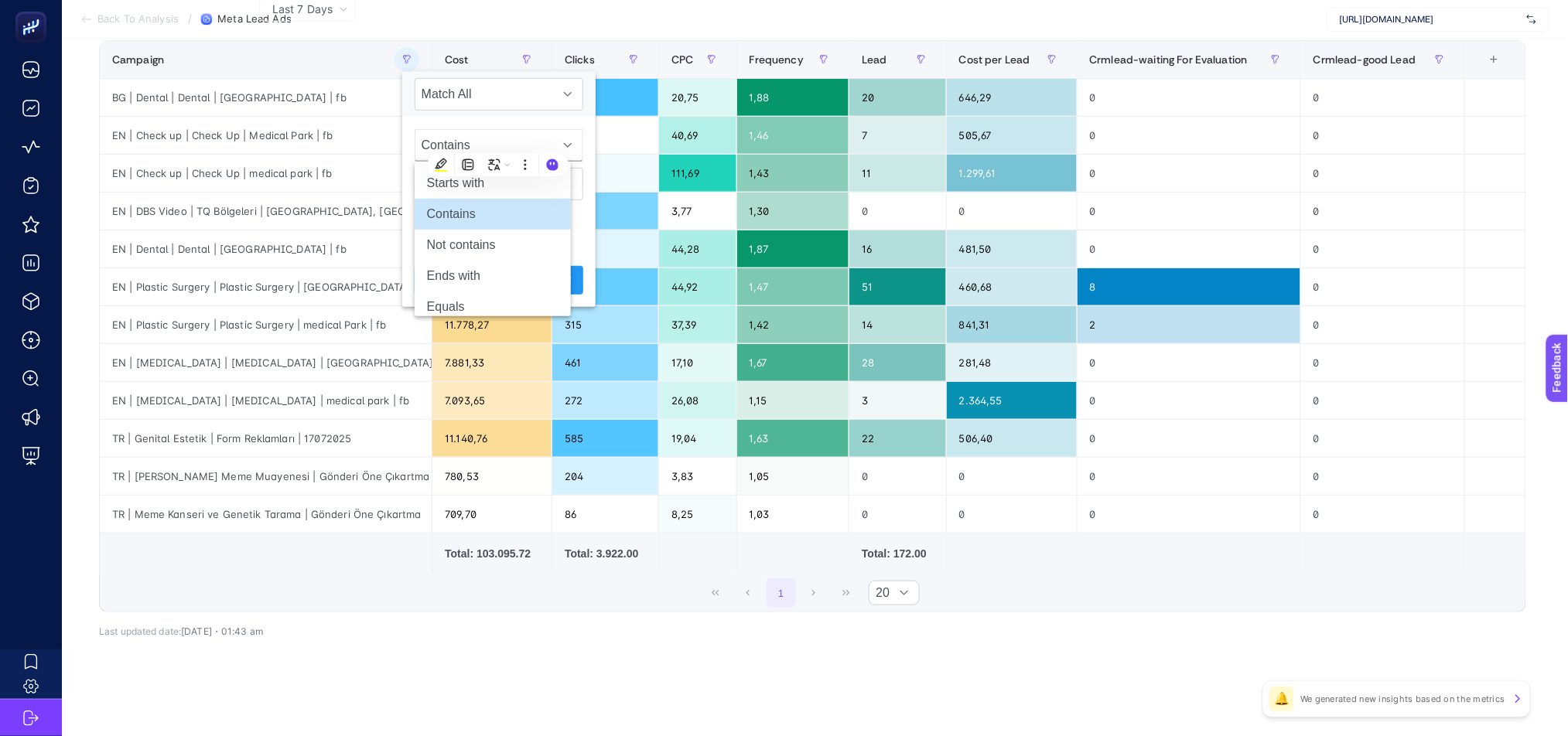
click at [352, 581] on div "1 20" at bounding box center [812, 592] width 1426 height 37
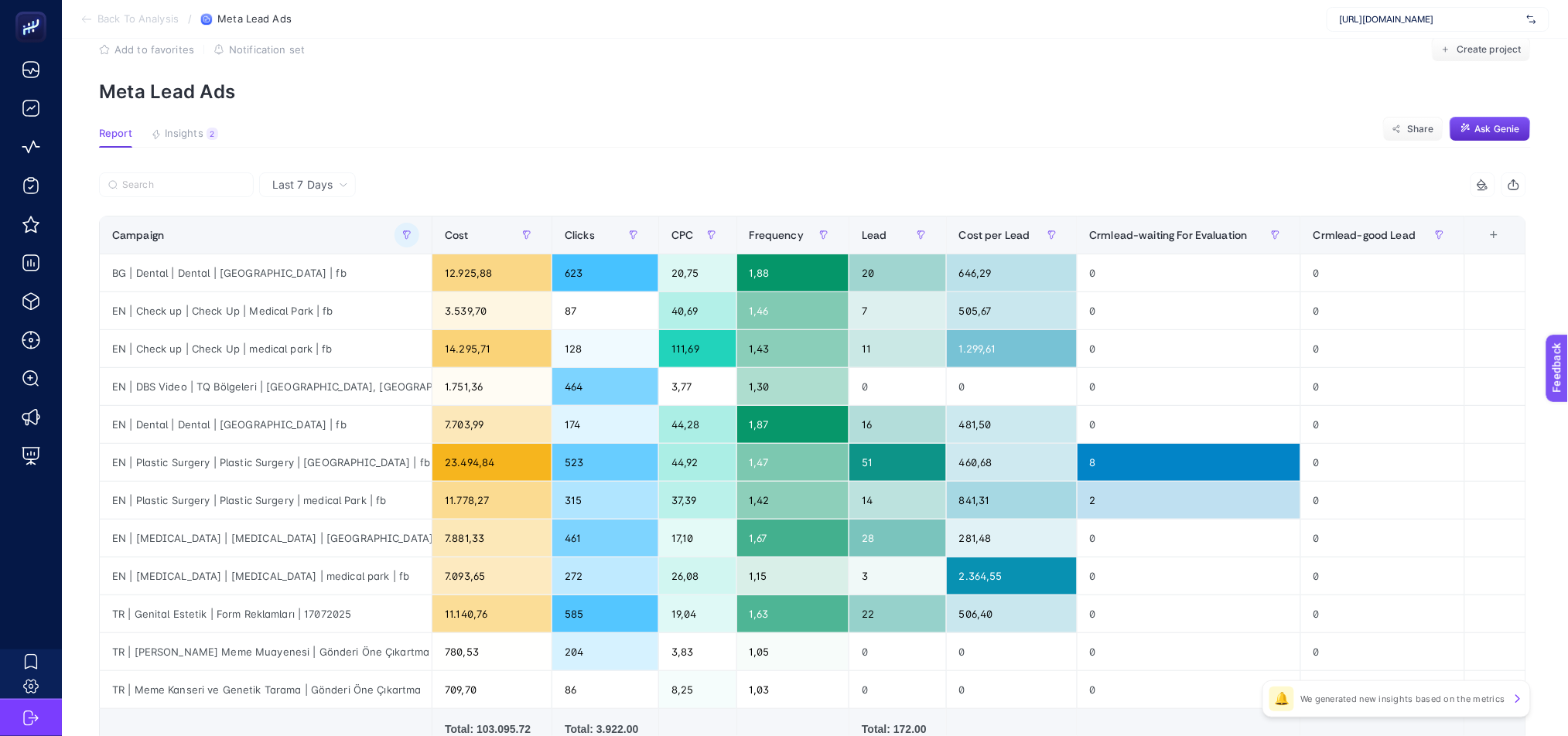
scroll to position [0, 10]
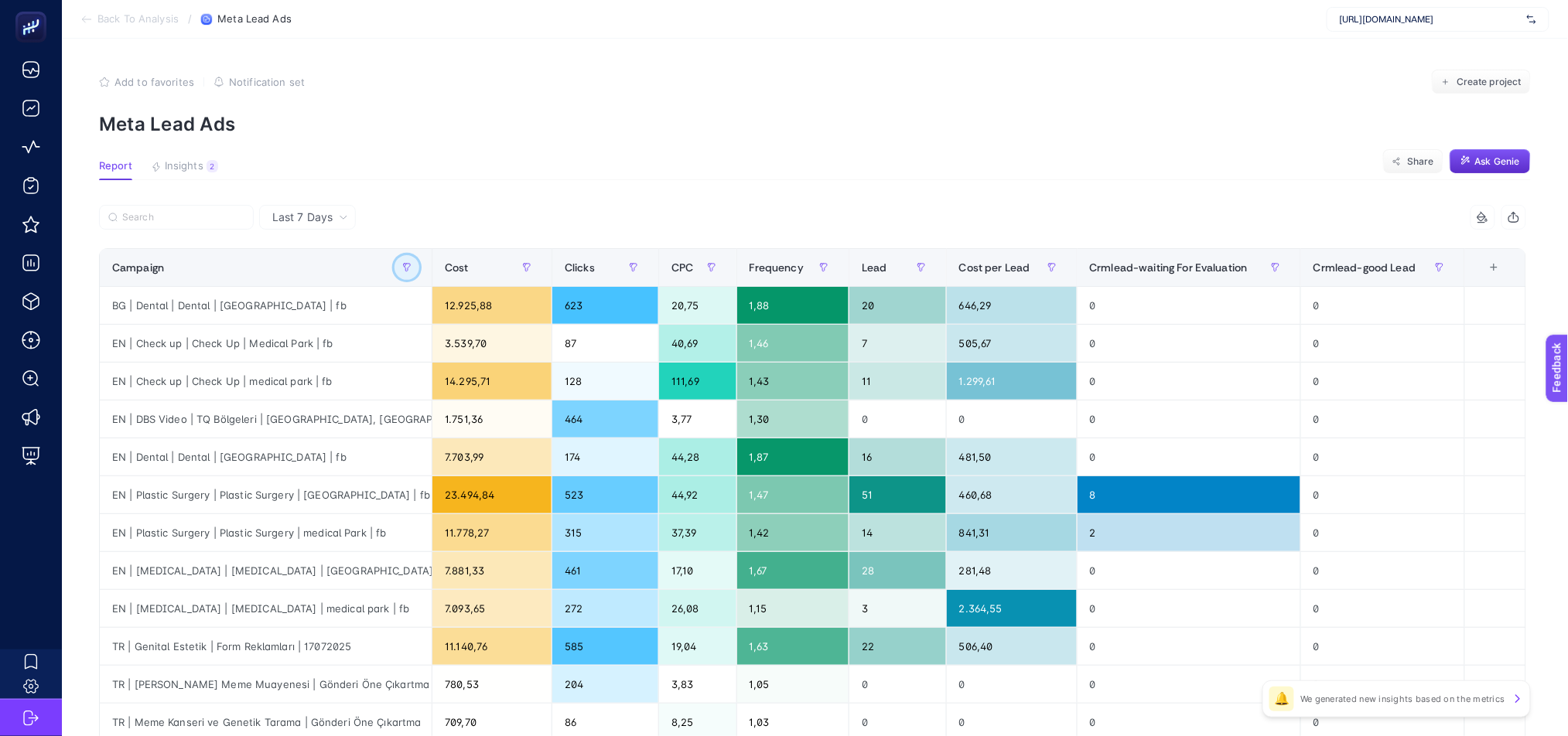
click at [403, 264] on icon "button" at bounding box center [406, 267] width 9 height 9
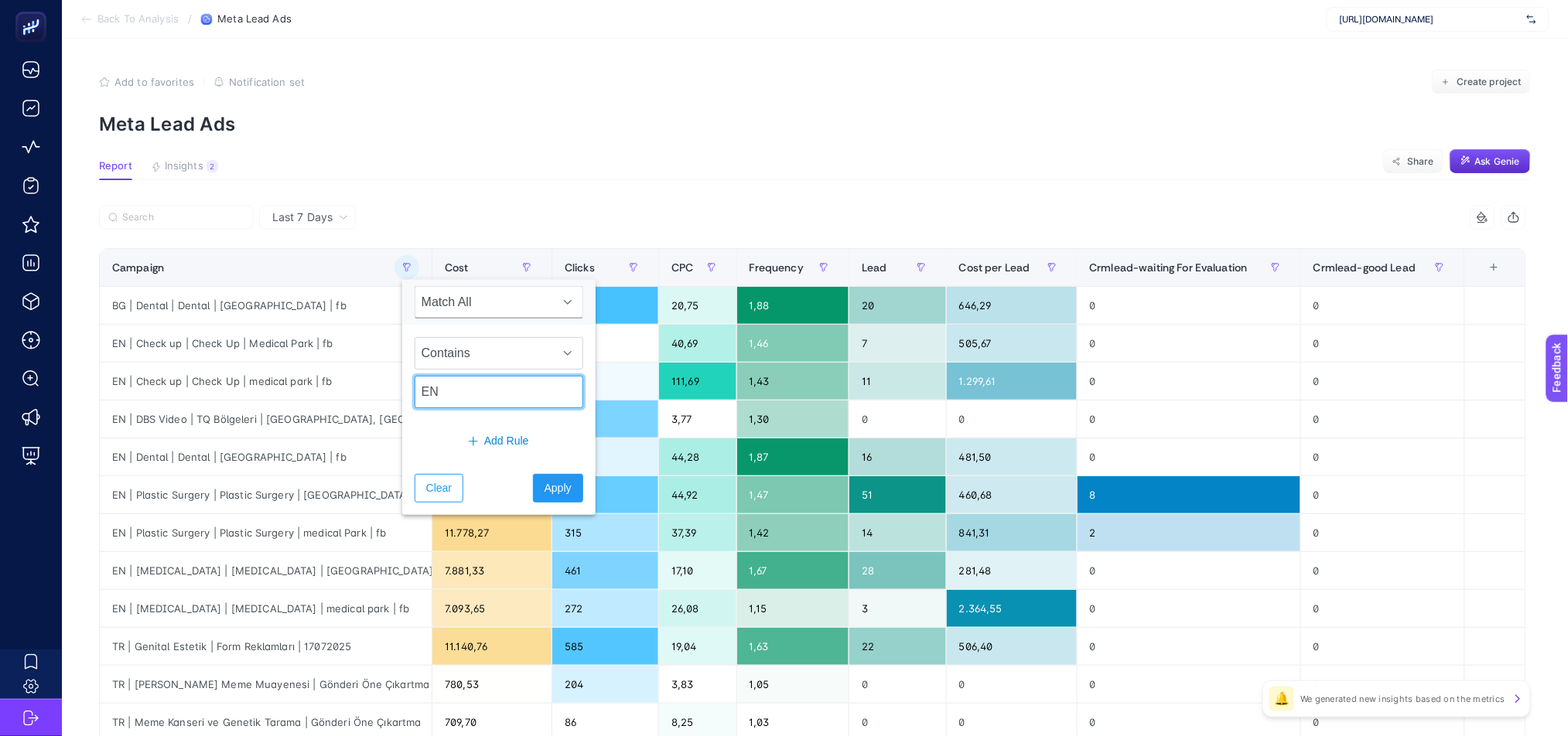
click at [488, 394] on input "EN" at bounding box center [499, 391] width 169 height 33
type input "plastic"
click at [553, 361] on div at bounding box center [568, 353] width 30 height 31
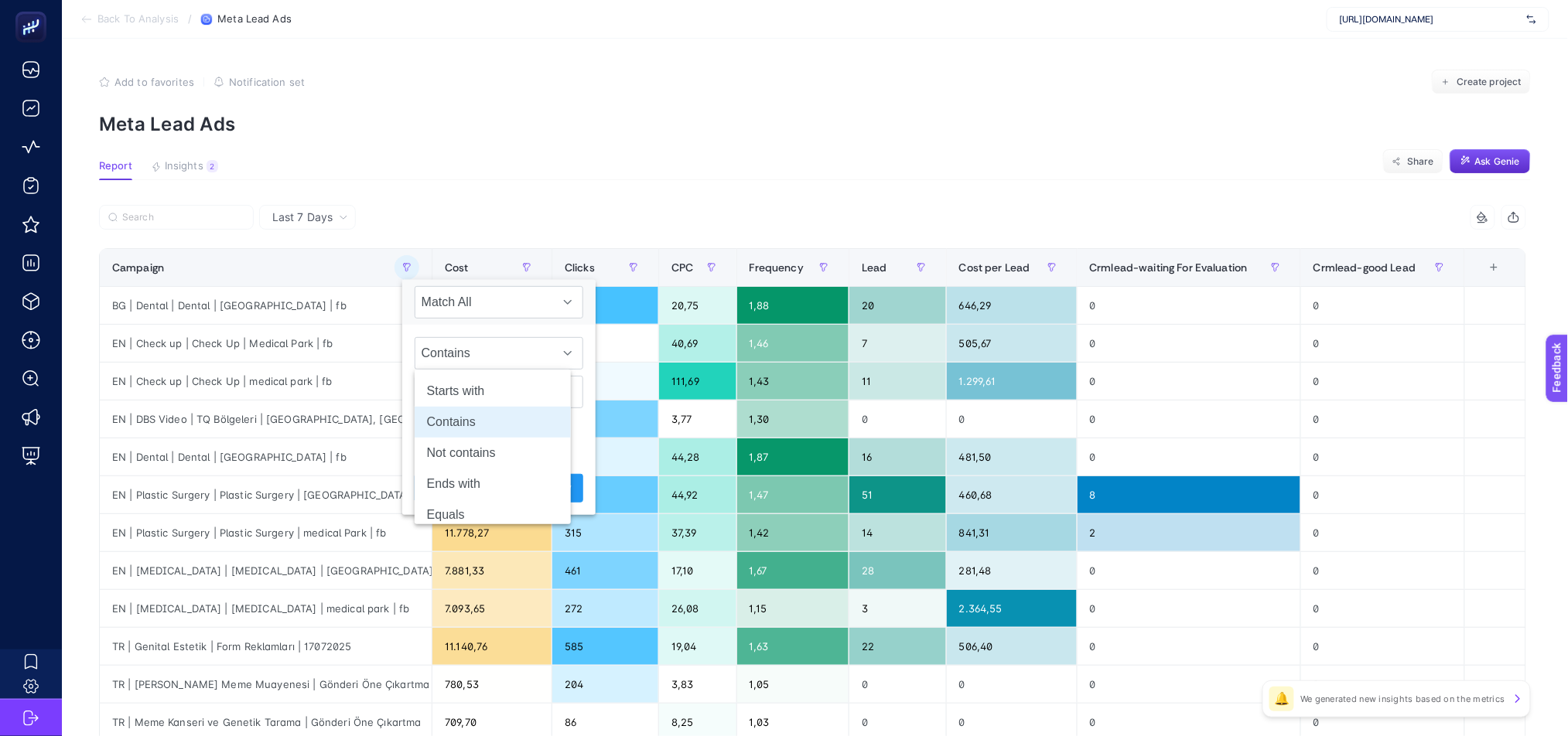
click at [402, 330] on div "Contains plastic" at bounding box center [499, 372] width 194 height 96
click at [545, 496] on span "Apply" at bounding box center [557, 488] width 27 height 16
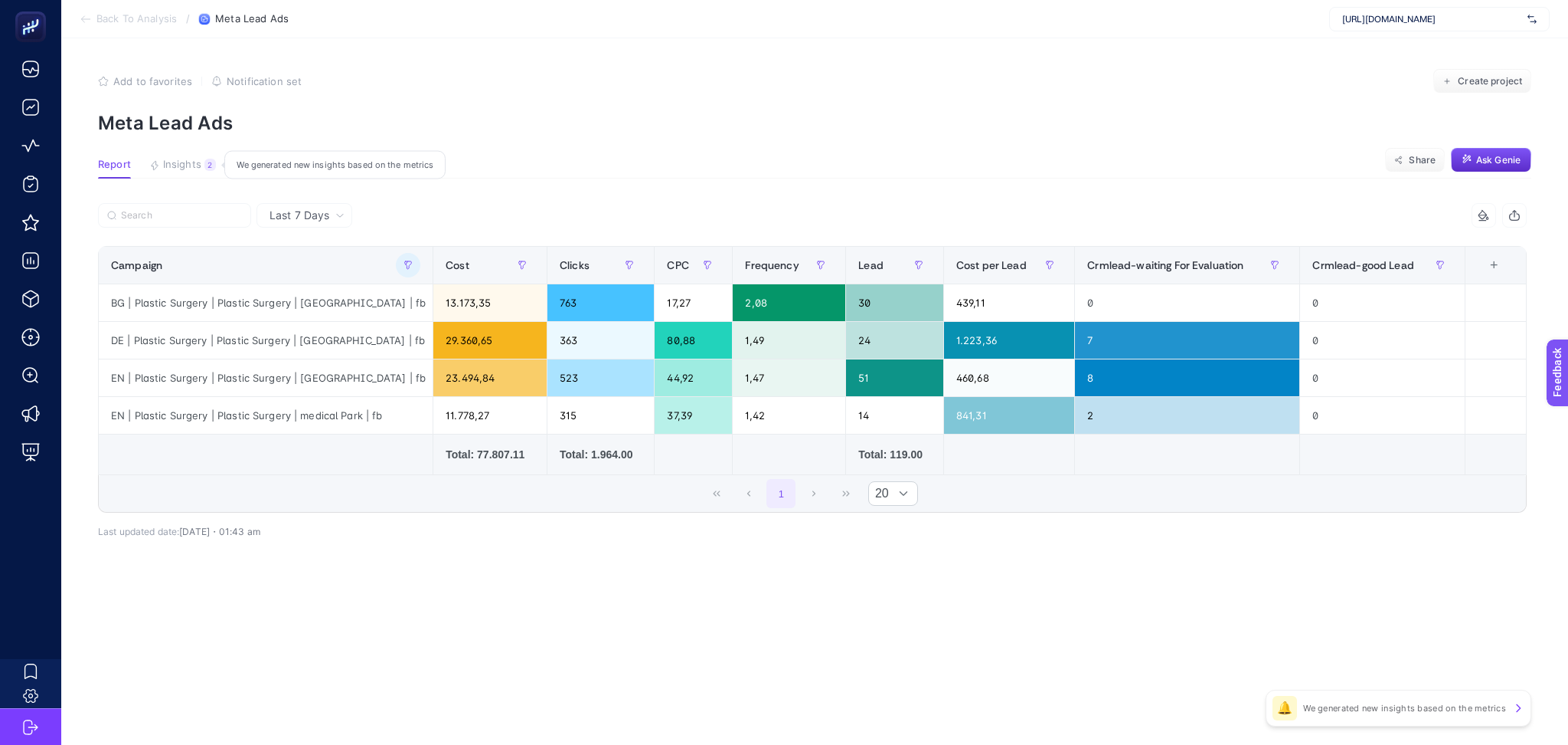
click at [189, 161] on span "Insights" at bounding box center [182, 164] width 38 height 12
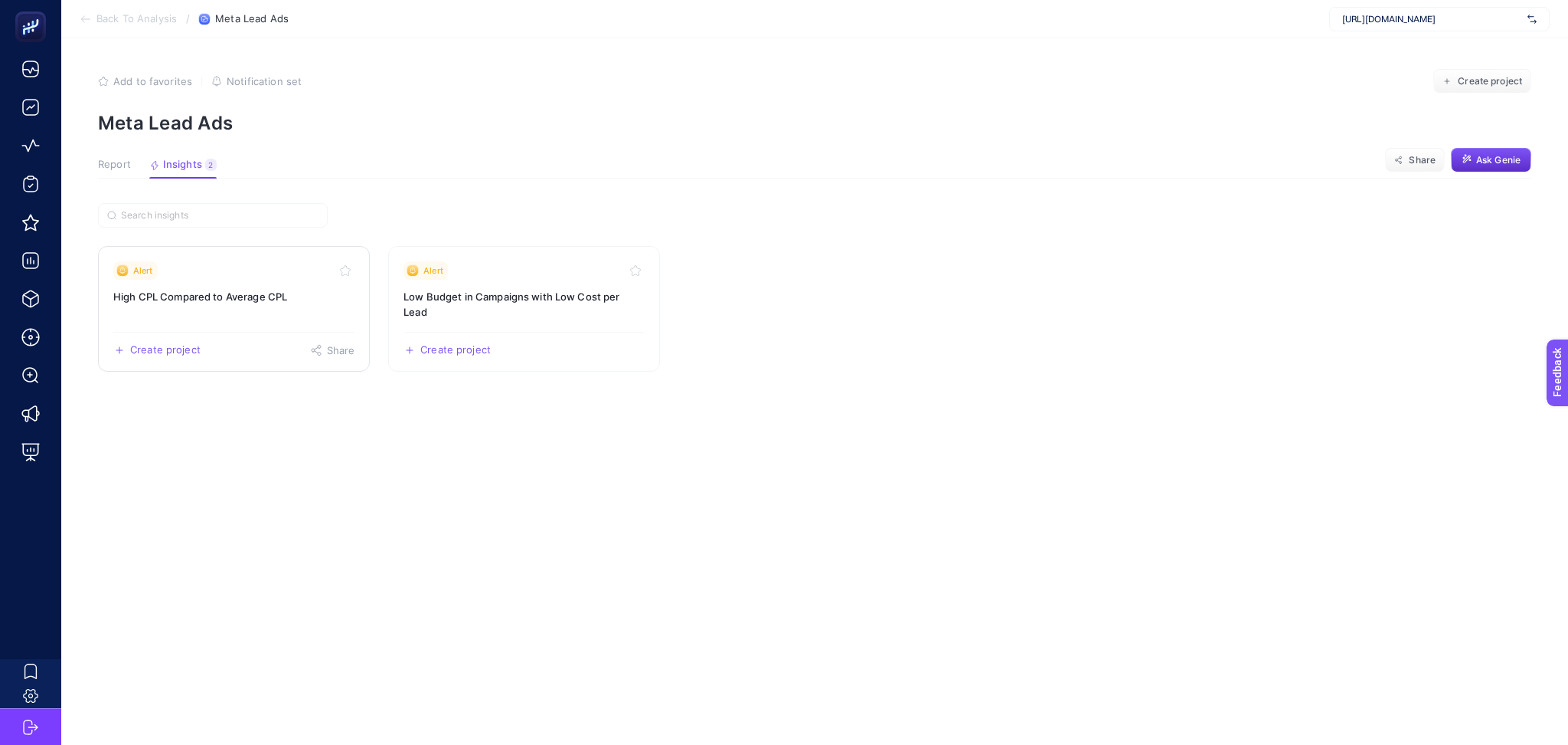
click at [292, 316] on link "Alert High CPL Compared to Average CPL Create project Share" at bounding box center [234, 309] width 271 height 126
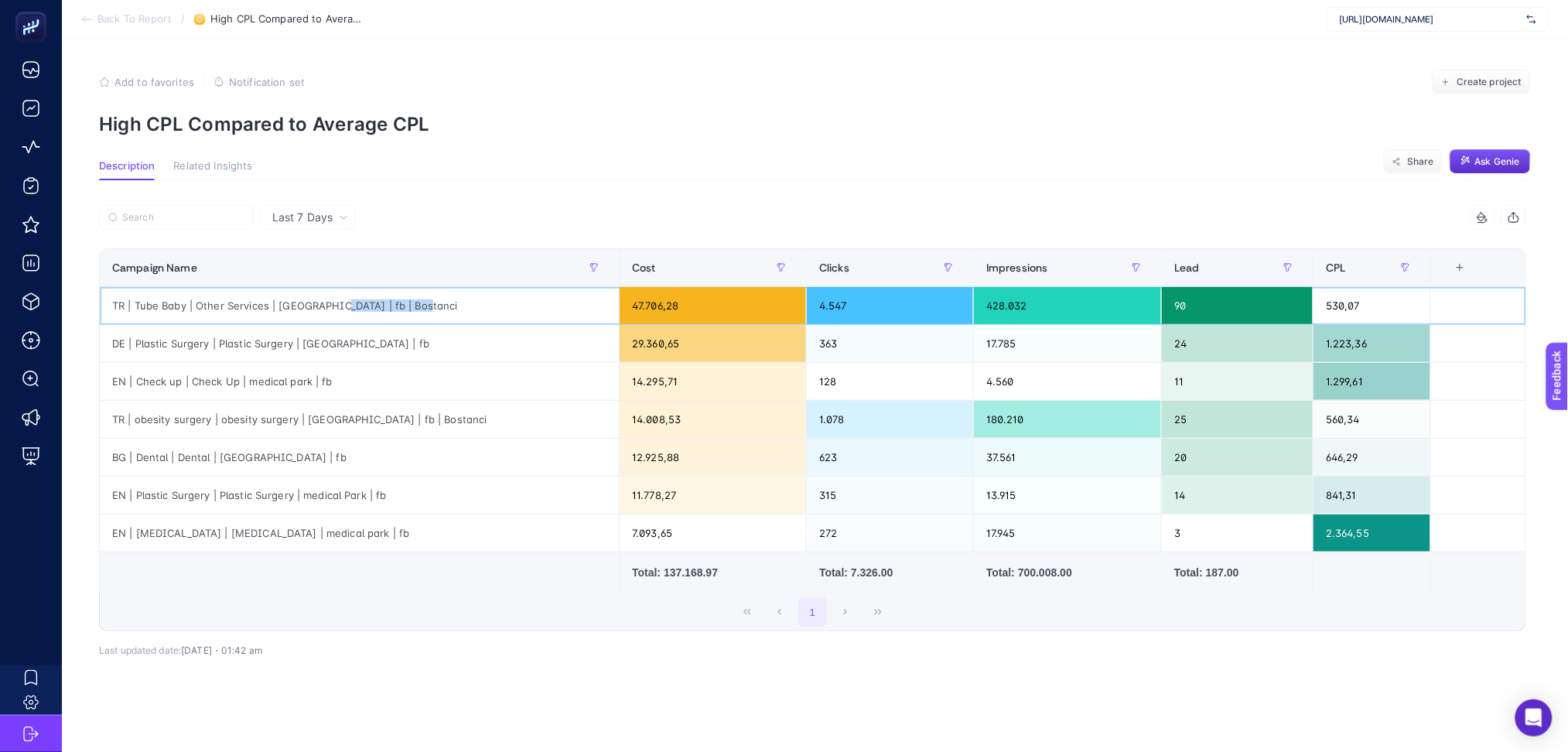
drag, startPoint x: 336, startPoint y: 309, endPoint x: 413, endPoint y: 305, distance: 77.1
click at [413, 305] on div "TR | Tube Baby | Other Services | [GEOGRAPHIC_DATA] | fb | Bostanci" at bounding box center [359, 305] width 519 height 37
click at [378, 304] on div "TR | Tube Baby | Other Services | [GEOGRAPHIC_DATA] | fb | Bostanci" at bounding box center [359, 305] width 519 height 37
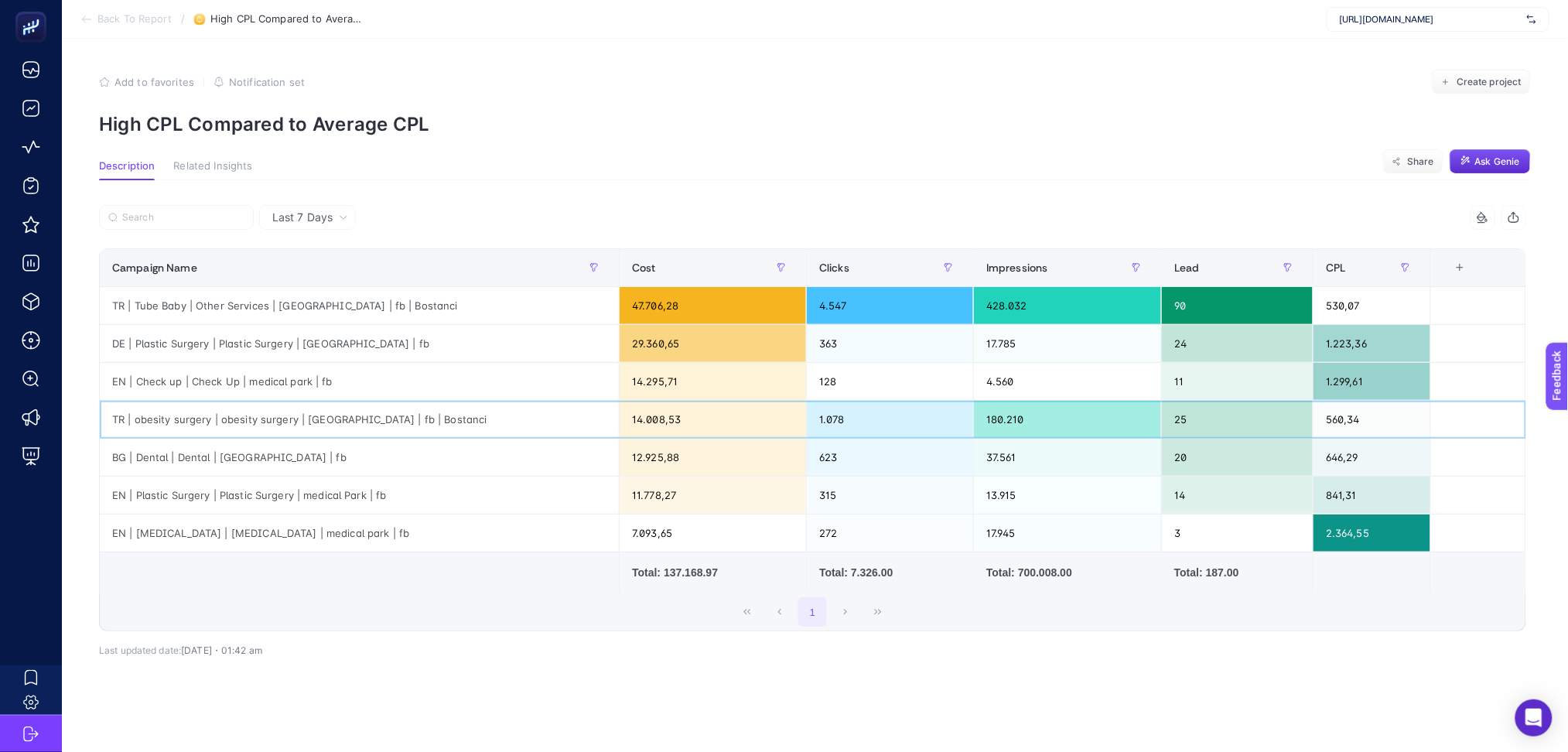
click at [270, 430] on div "TR | obesity surgery | obesity surgery | [GEOGRAPHIC_DATA] | fb | Bostanci" at bounding box center [359, 418] width 519 height 37
click at [598, 265] on button "button" at bounding box center [593, 267] width 25 height 25
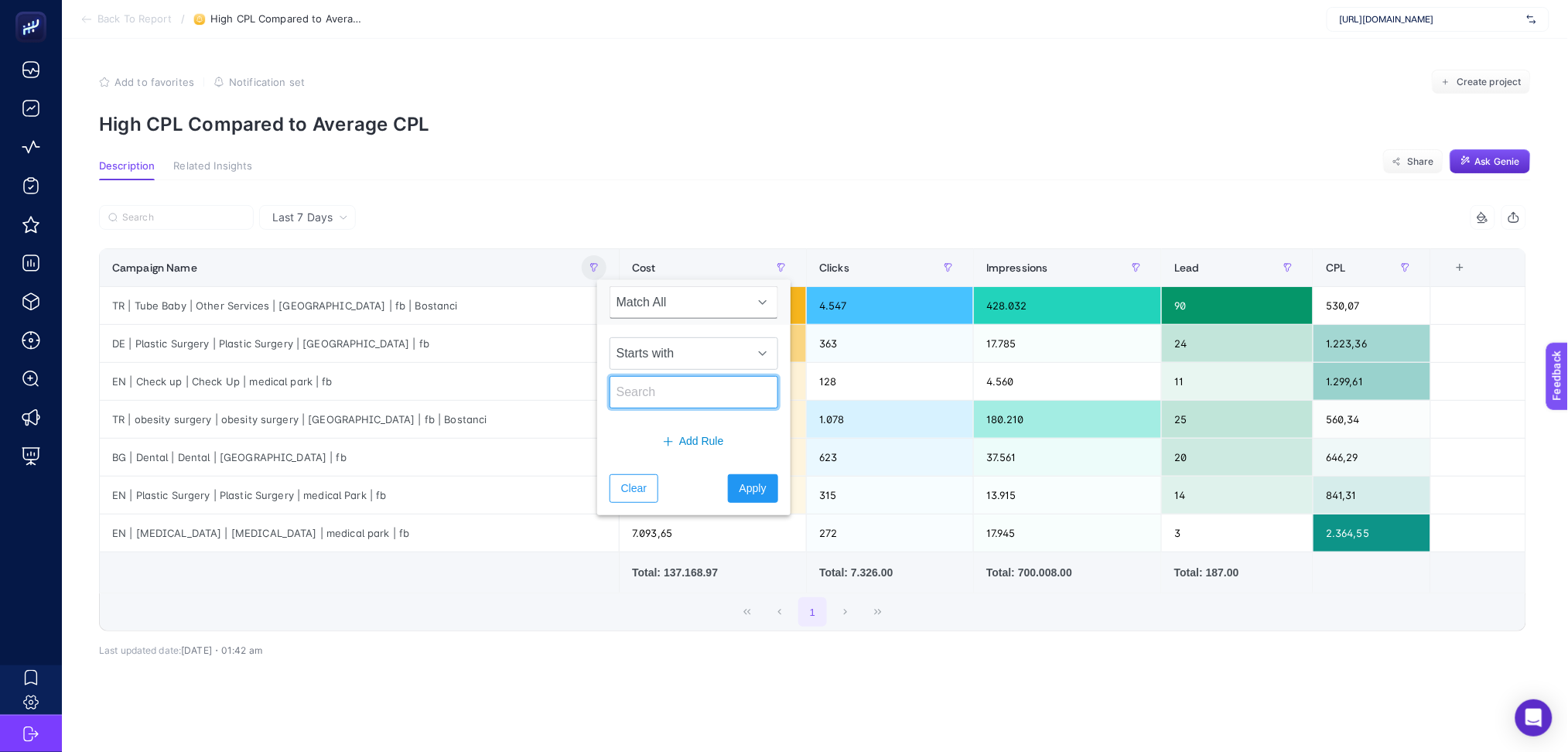
click at [637, 381] on input "text" at bounding box center [694, 391] width 169 height 33
type input "de"
click at [739, 487] on span "Apply" at bounding box center [752, 488] width 27 height 16
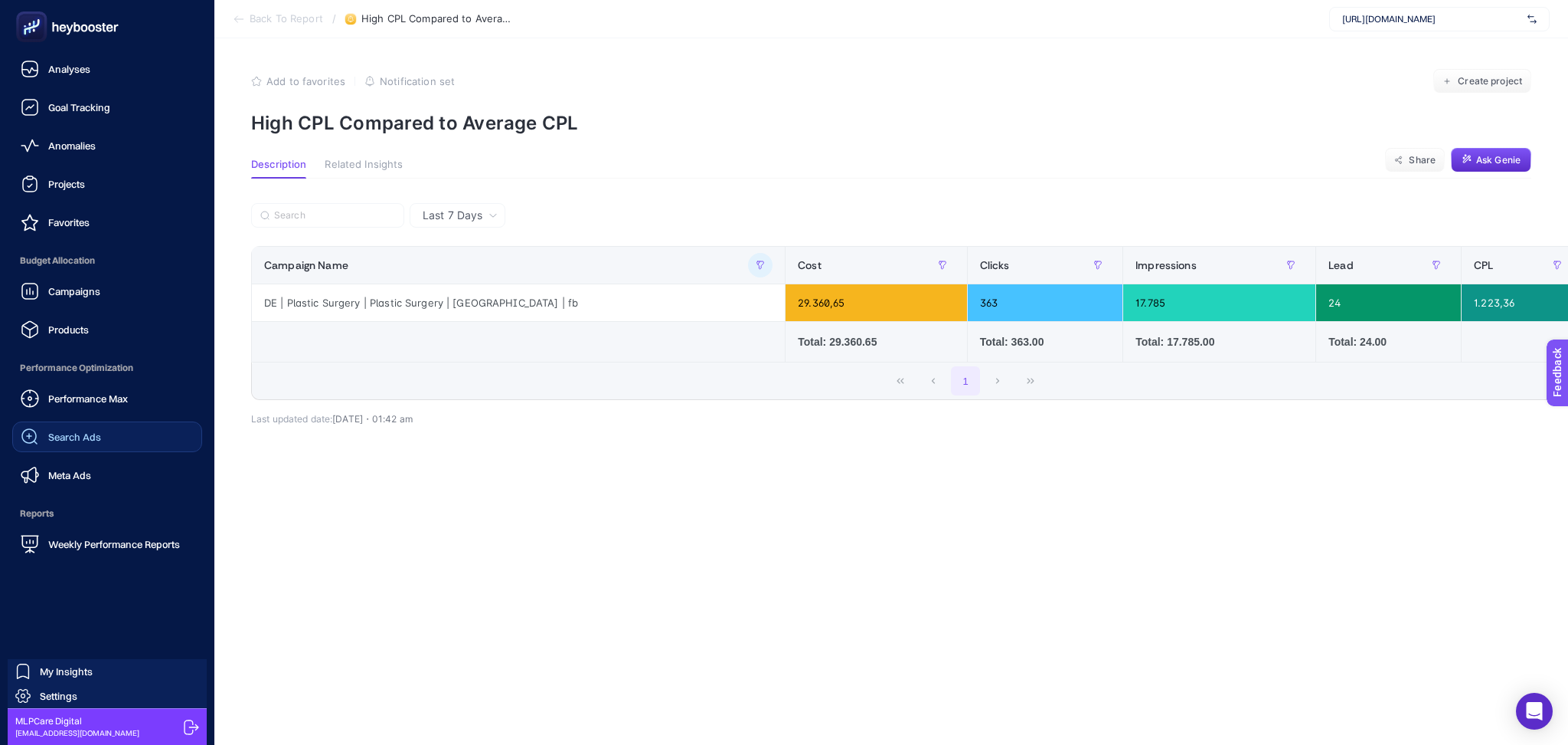
click at [64, 448] on link "Search Ads" at bounding box center [106, 436] width 190 height 31
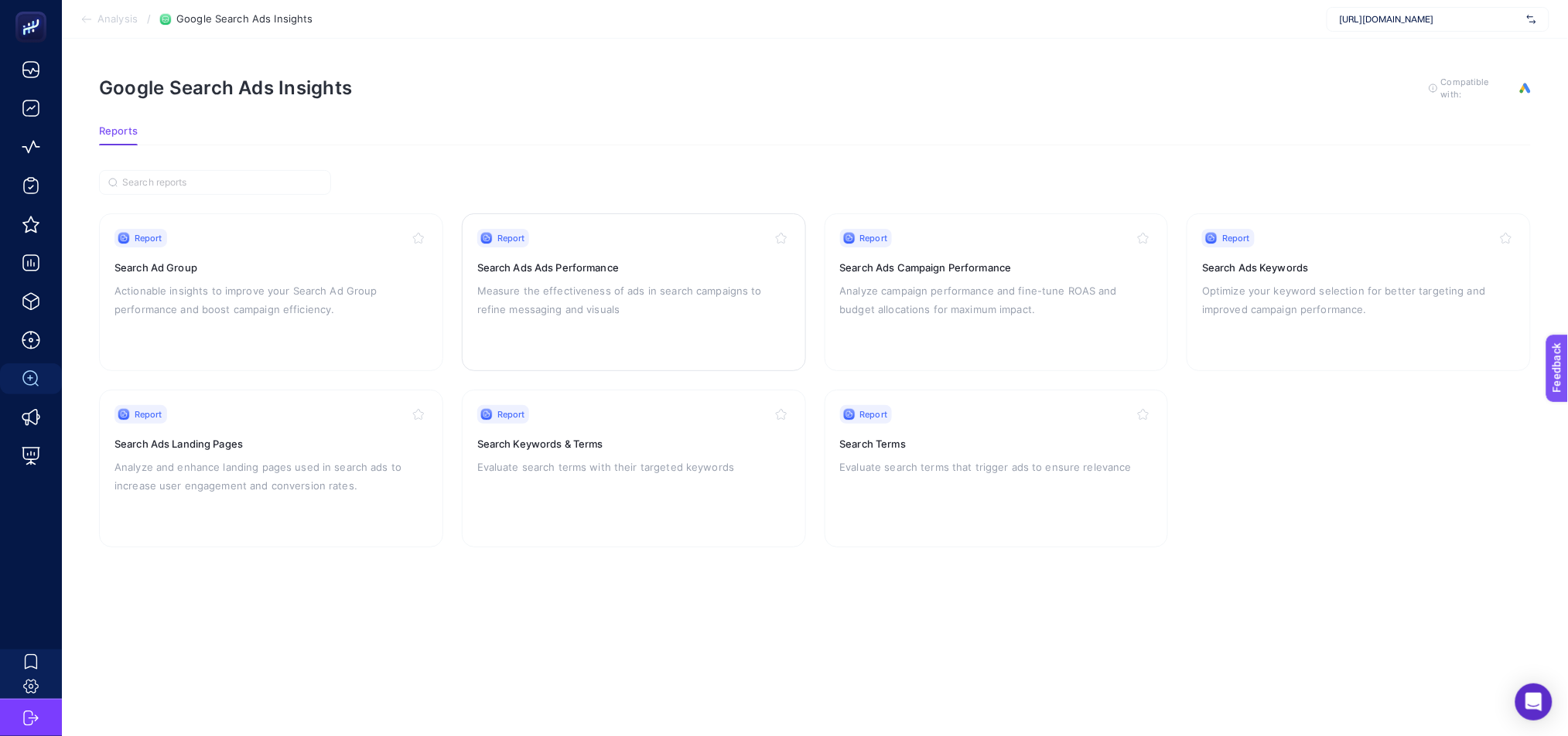
click at [691, 323] on div "Report Search Ads Ads Performance Measure the effectiveness of ads in search ca…" at bounding box center [633, 292] width 313 height 127
click at [925, 510] on div "Report Search Terms Evaluate search terms that trigger ads to ensure relevance" at bounding box center [996, 469] width 313 height 127
